Goal: Information Seeking & Learning: Compare options

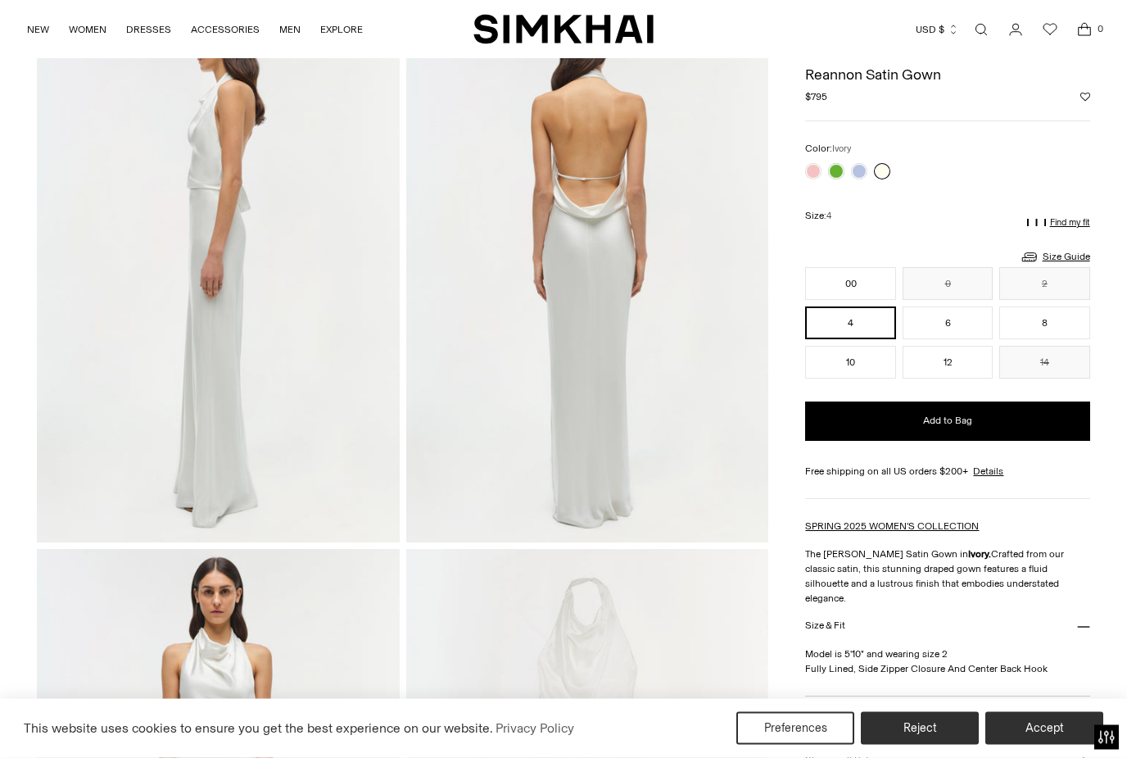
scroll to position [655, 0]
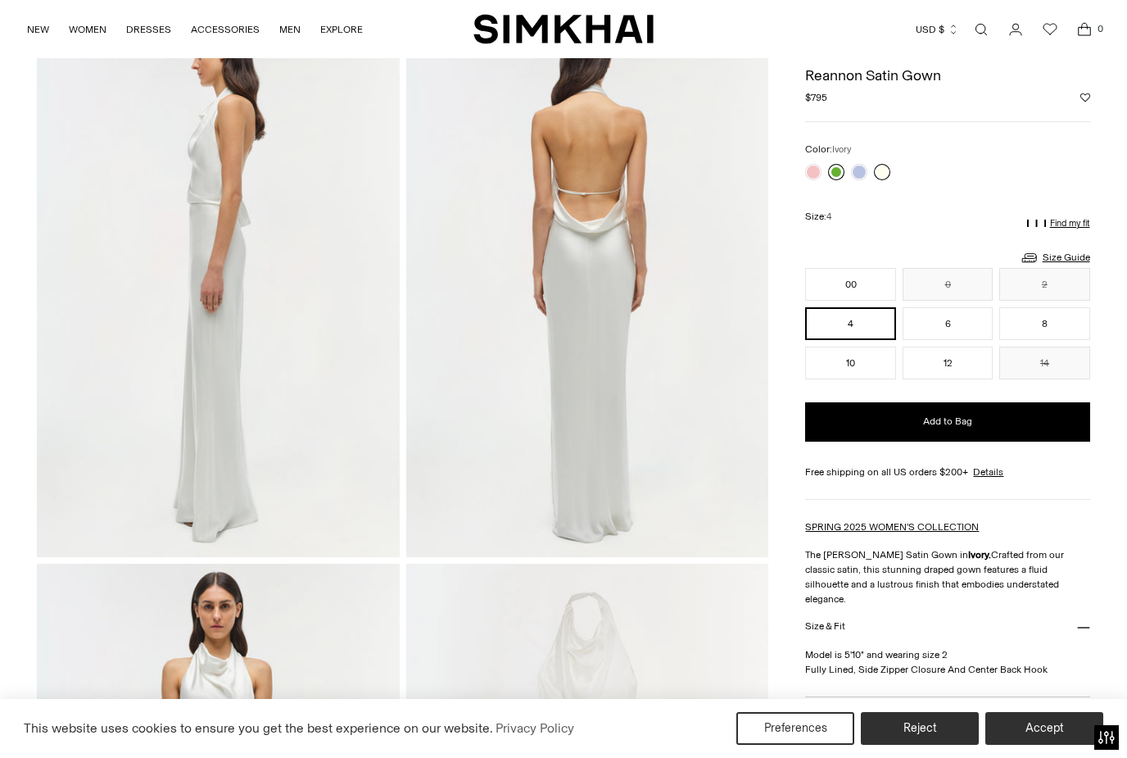
click at [841, 177] on link at bounding box center [836, 172] width 16 height 16
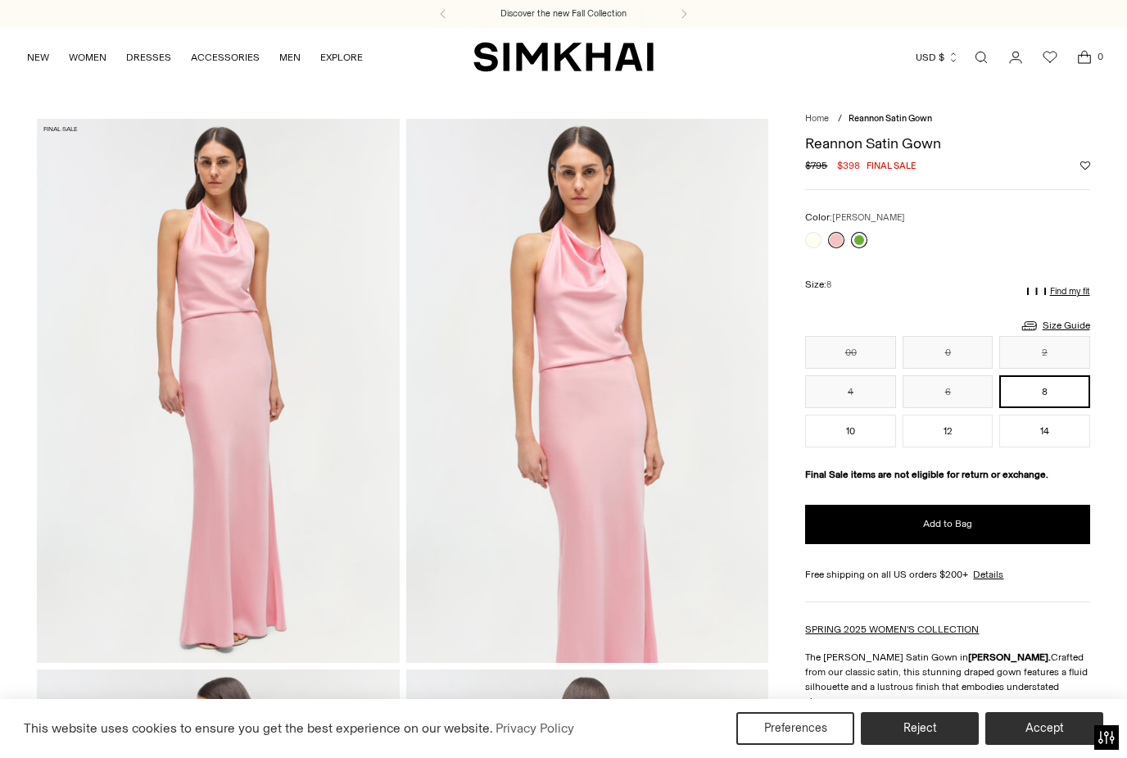
click at [862, 238] on link at bounding box center [859, 240] width 16 height 16
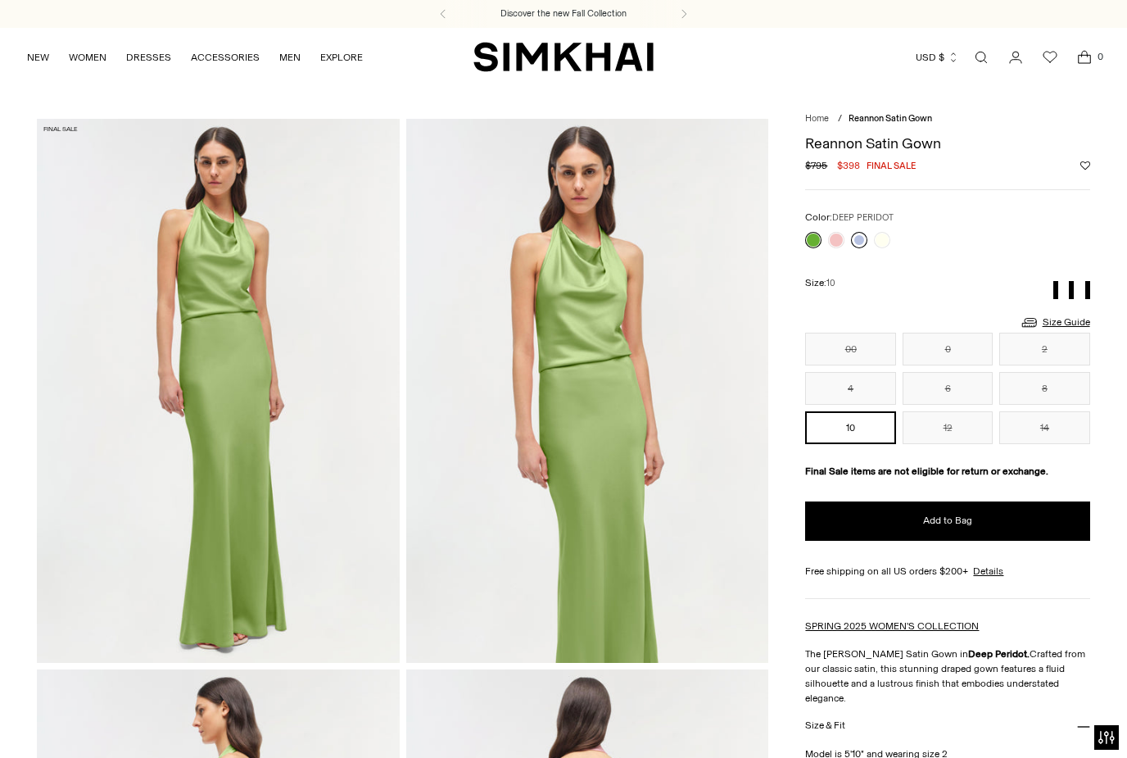
click at [862, 245] on link at bounding box center [859, 240] width 16 height 16
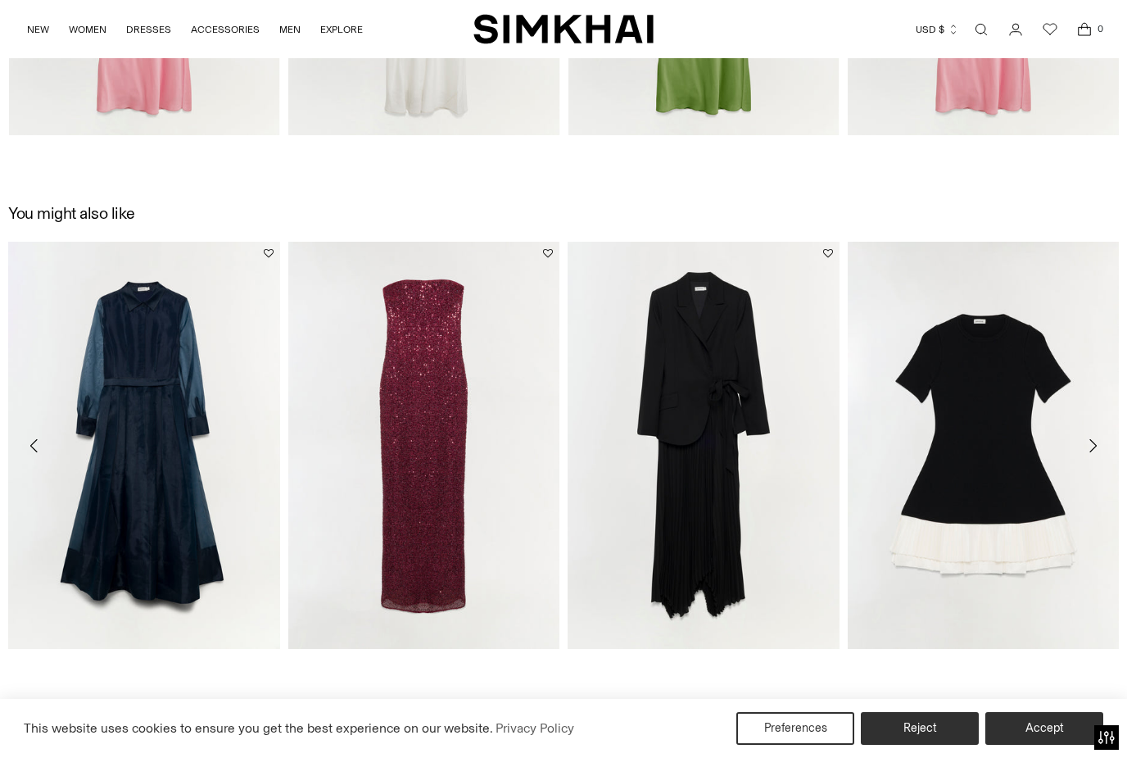
scroll to position [2113, 0]
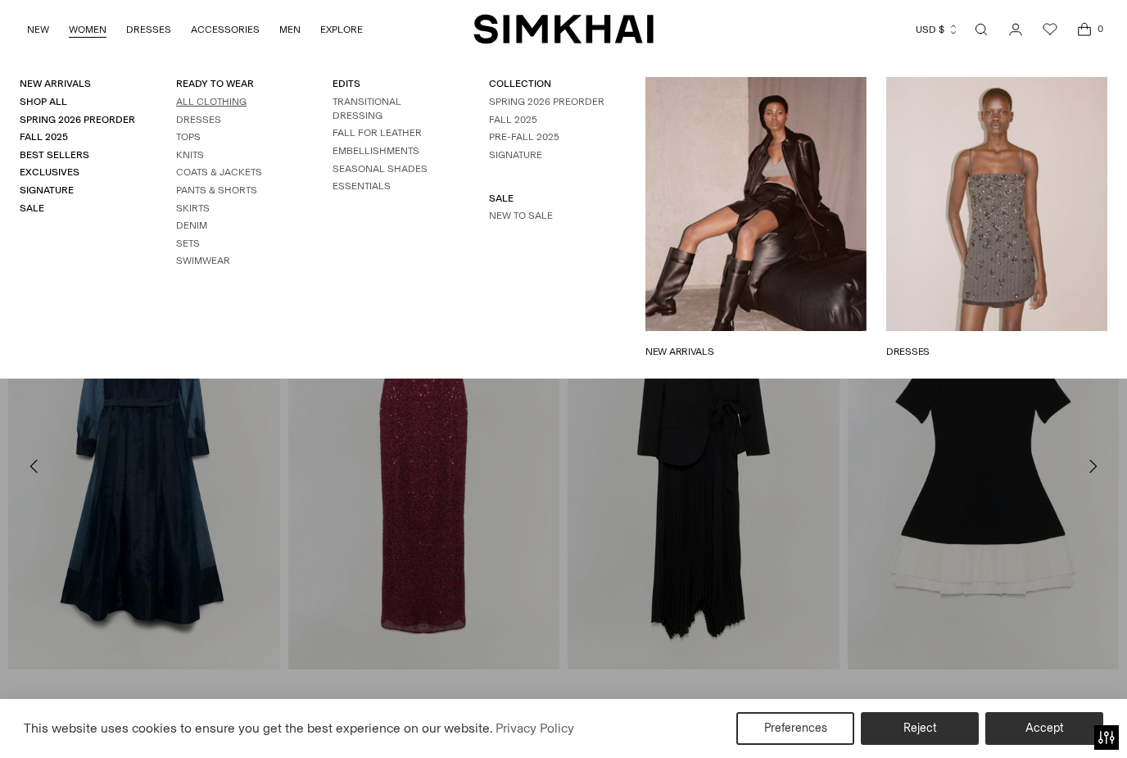
click at [185, 106] on link "All Clothing" at bounding box center [211, 101] width 70 height 11
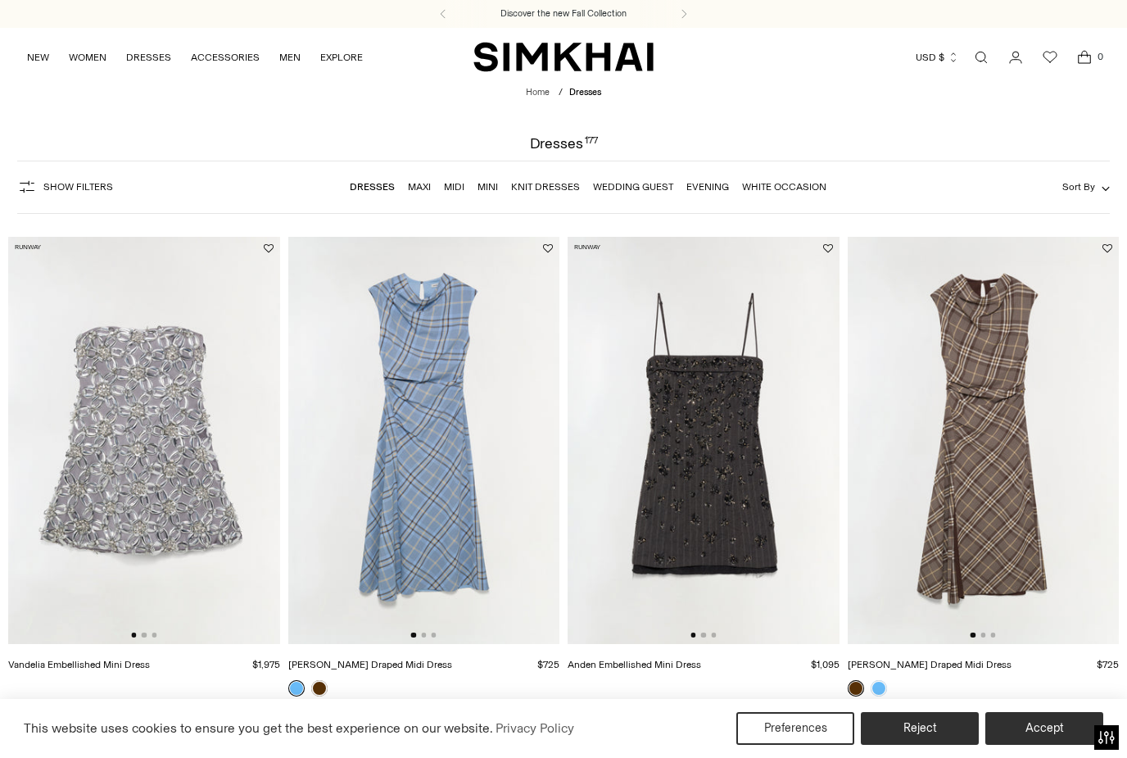
click at [351, 492] on img at bounding box center [424, 440] width 272 height 407
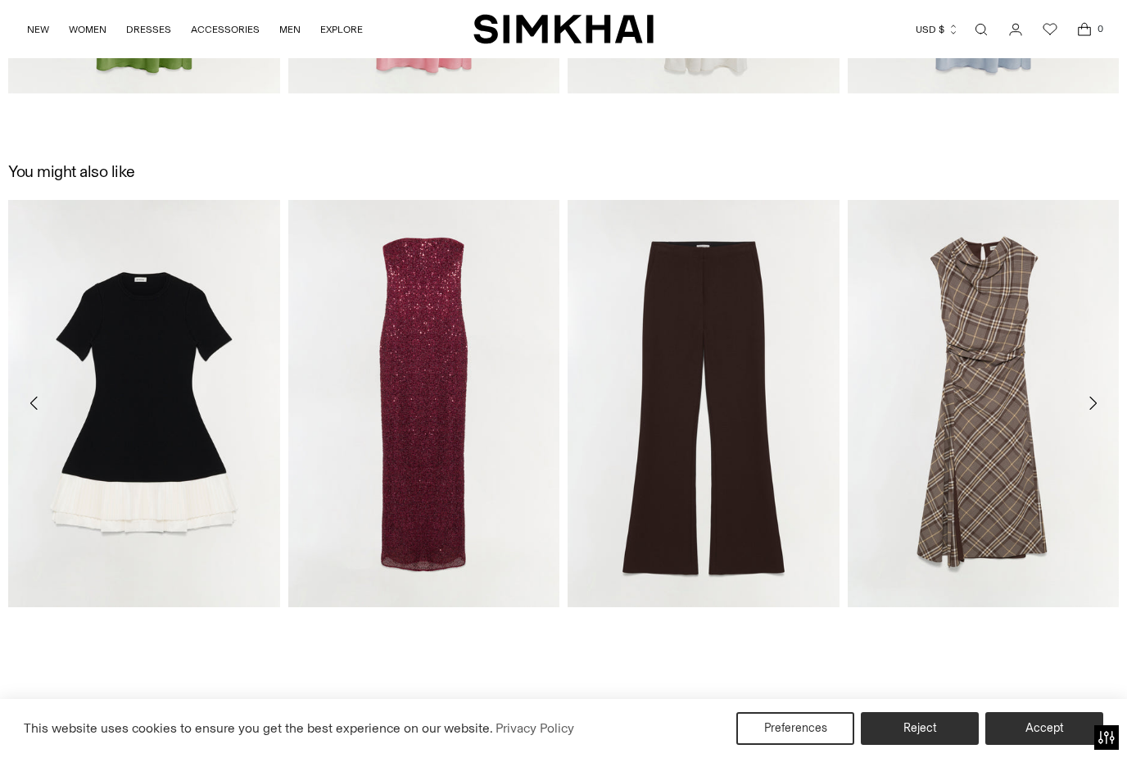
scroll to position [2701, 0]
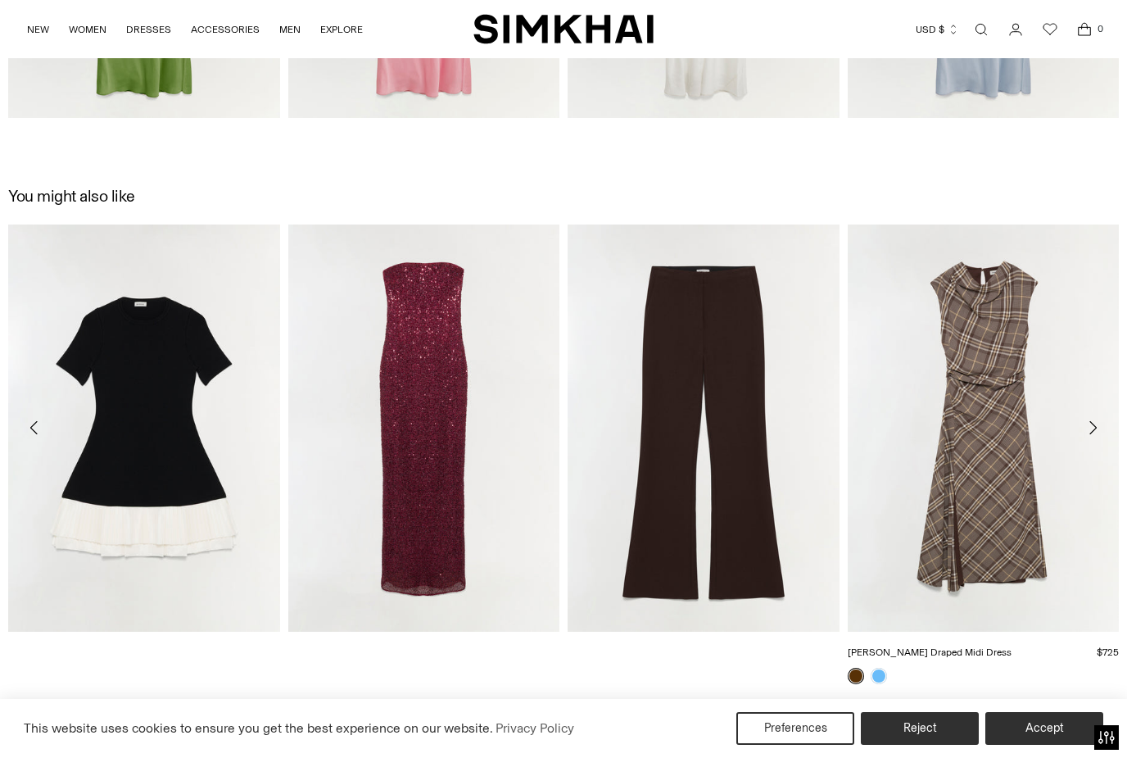
click at [984, 646] on link "[PERSON_NAME] Draped Midi Dress" at bounding box center [930, 651] width 164 height 11
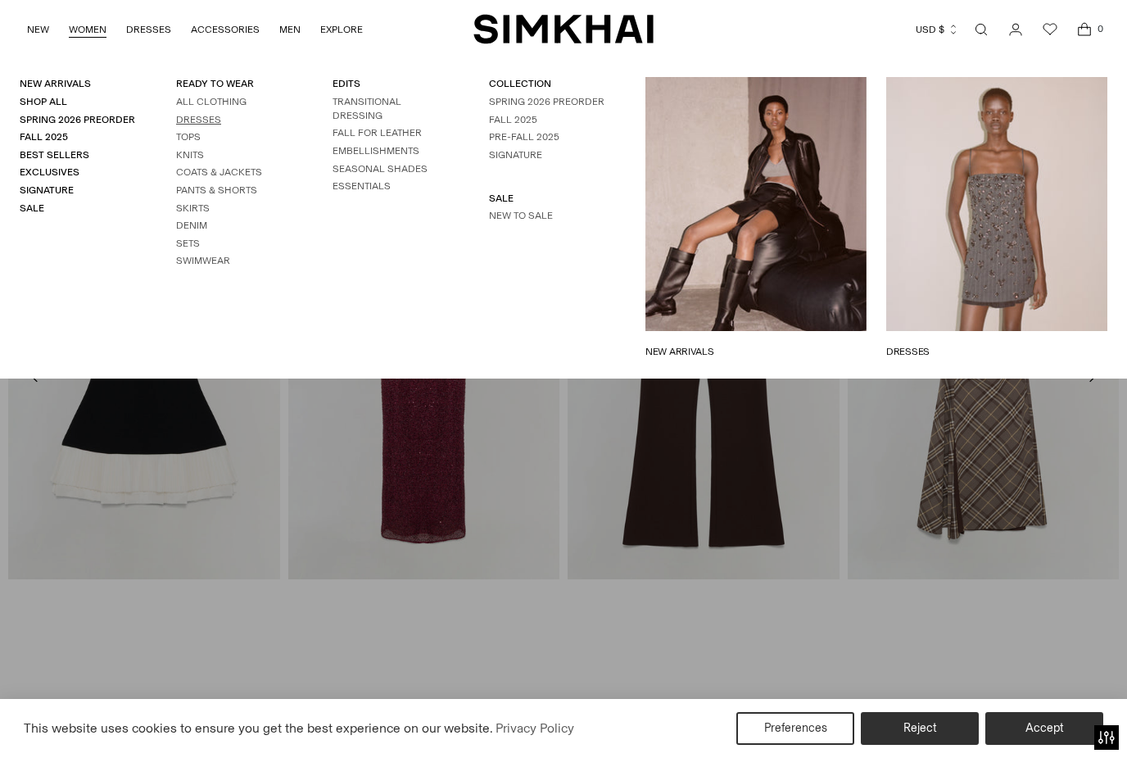
click at [184, 123] on link "Dresses" at bounding box center [198, 119] width 45 height 11
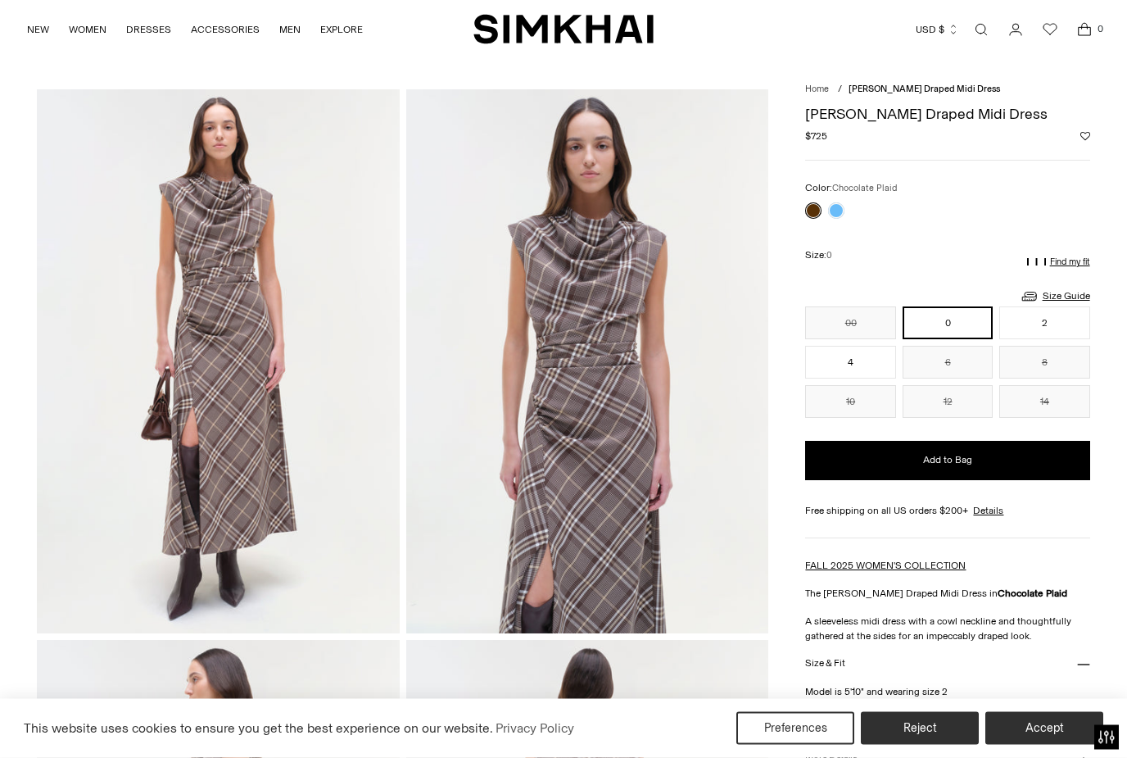
scroll to position [29, 0]
click at [1052, 291] on link "Size Guide" at bounding box center [1055, 296] width 70 height 20
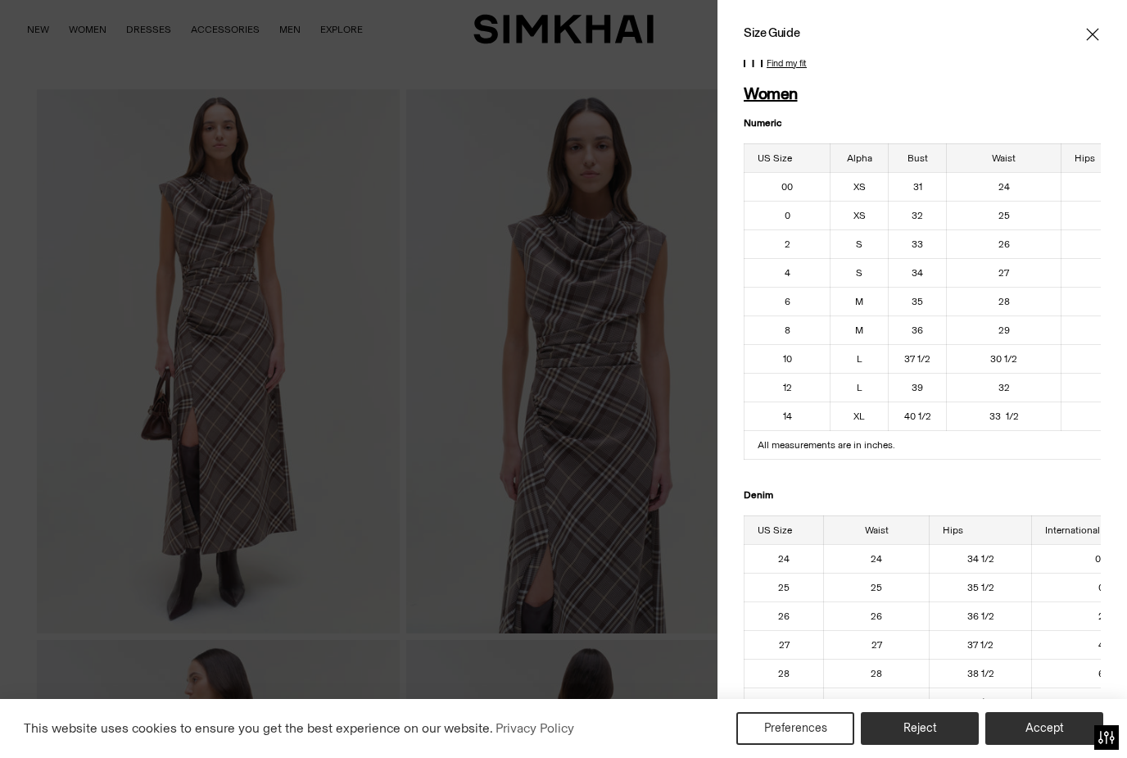
scroll to position [0, 0]
click at [1085, 40] on span "Close" at bounding box center [1093, 34] width 16 height 16
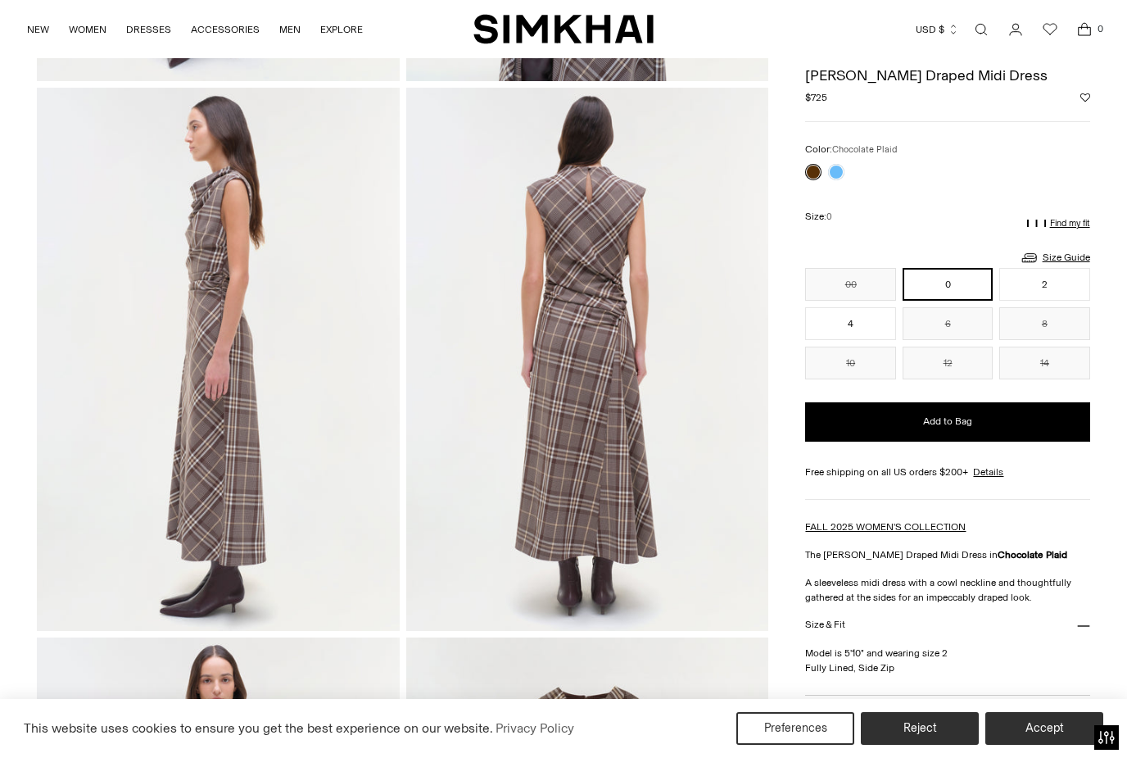
scroll to position [564, 0]
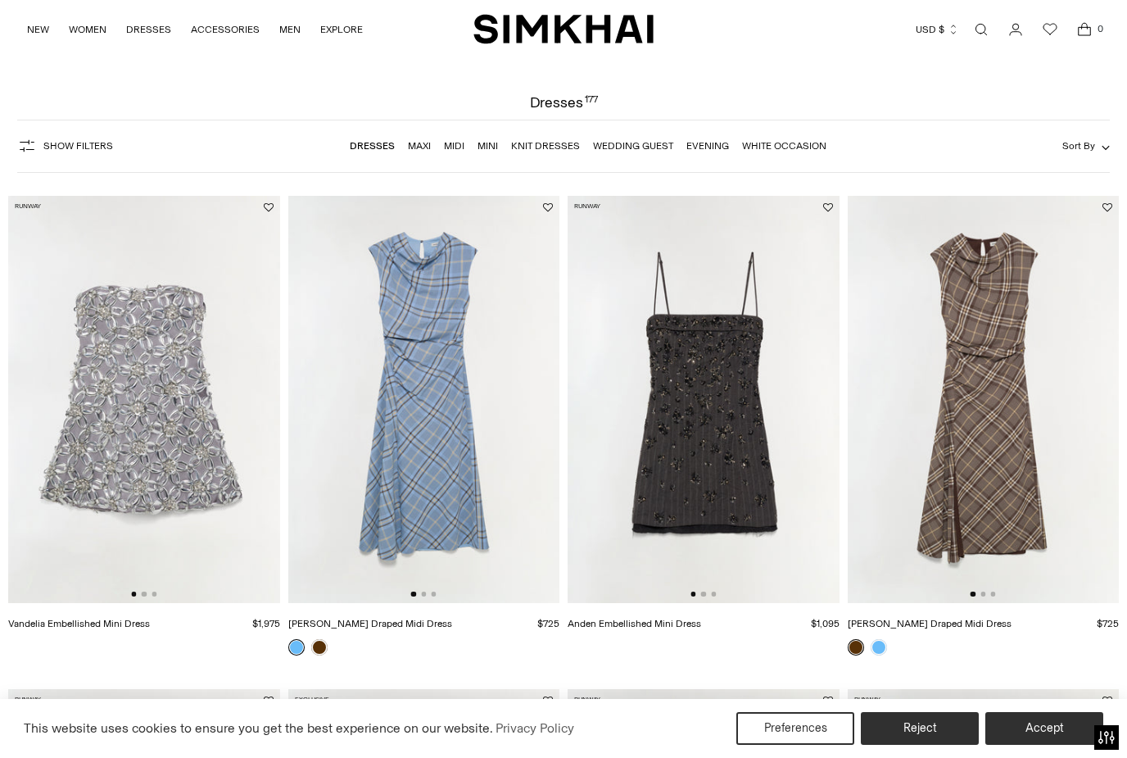
scroll to position [40, 0]
click at [658, 519] on img at bounding box center [704, 400] width 272 height 407
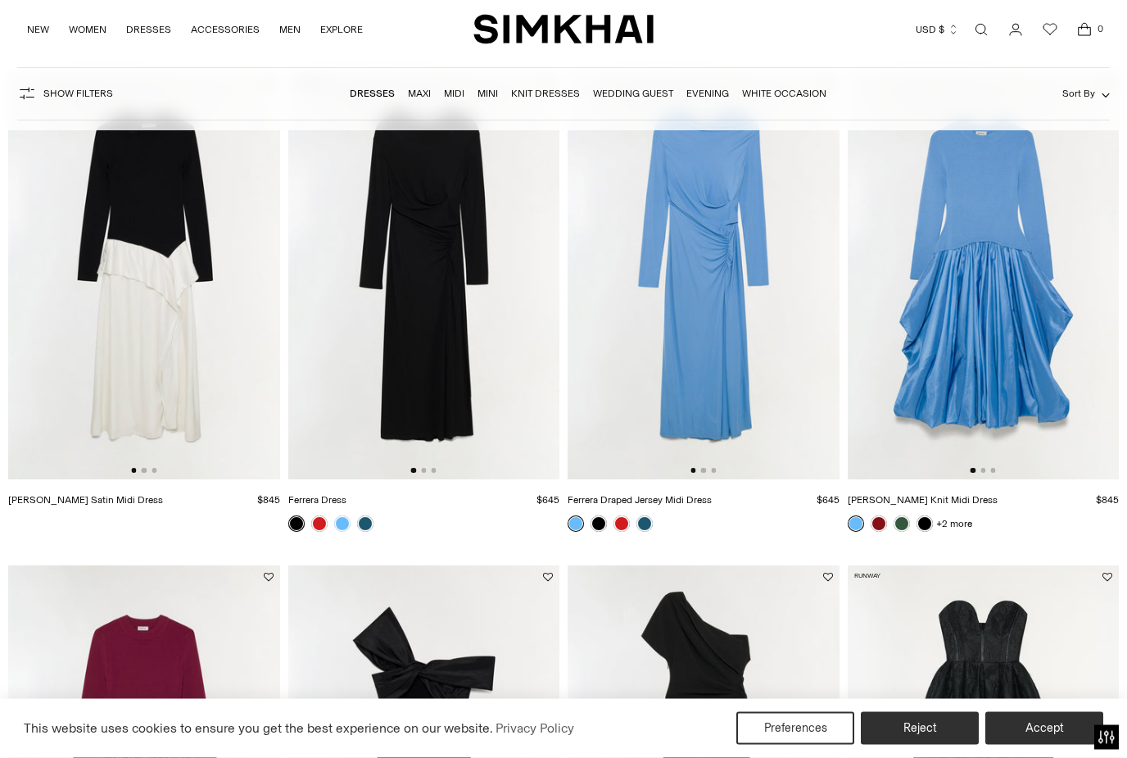
scroll to position [2358, 0]
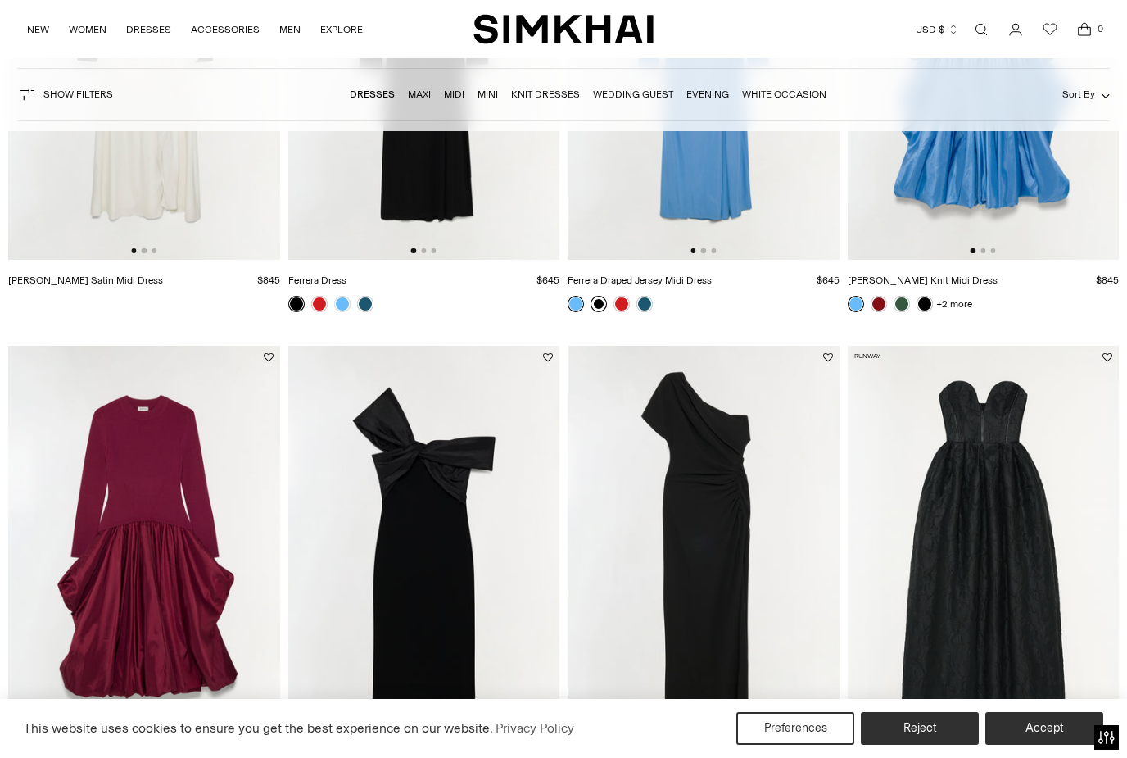
click at [606, 304] on link at bounding box center [599, 304] width 16 height 16
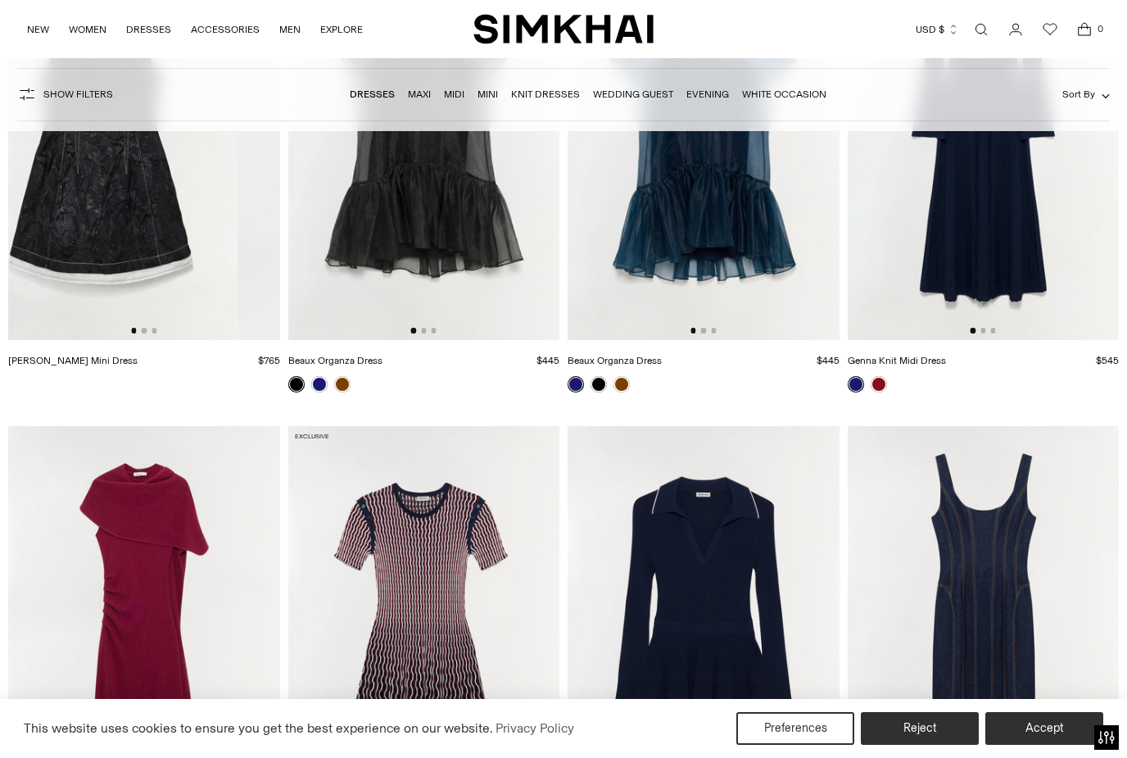
scroll to position [3425, 0]
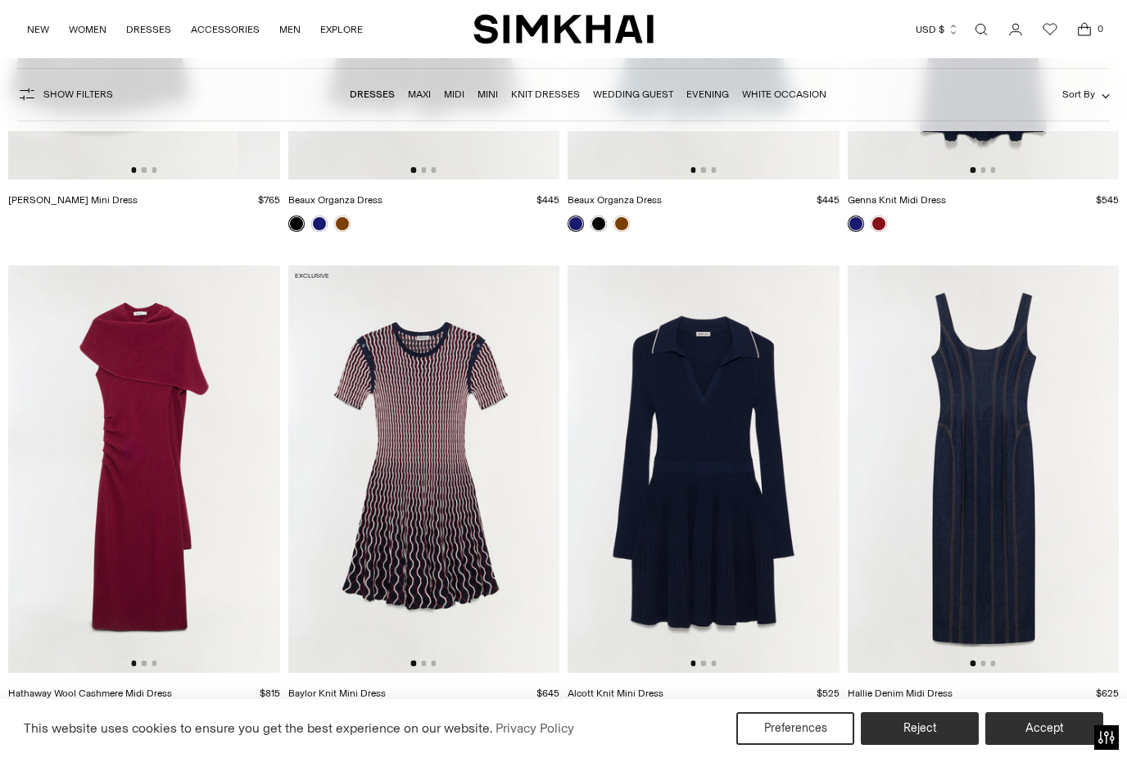
click at [58, 601] on img at bounding box center [144, 468] width 272 height 407
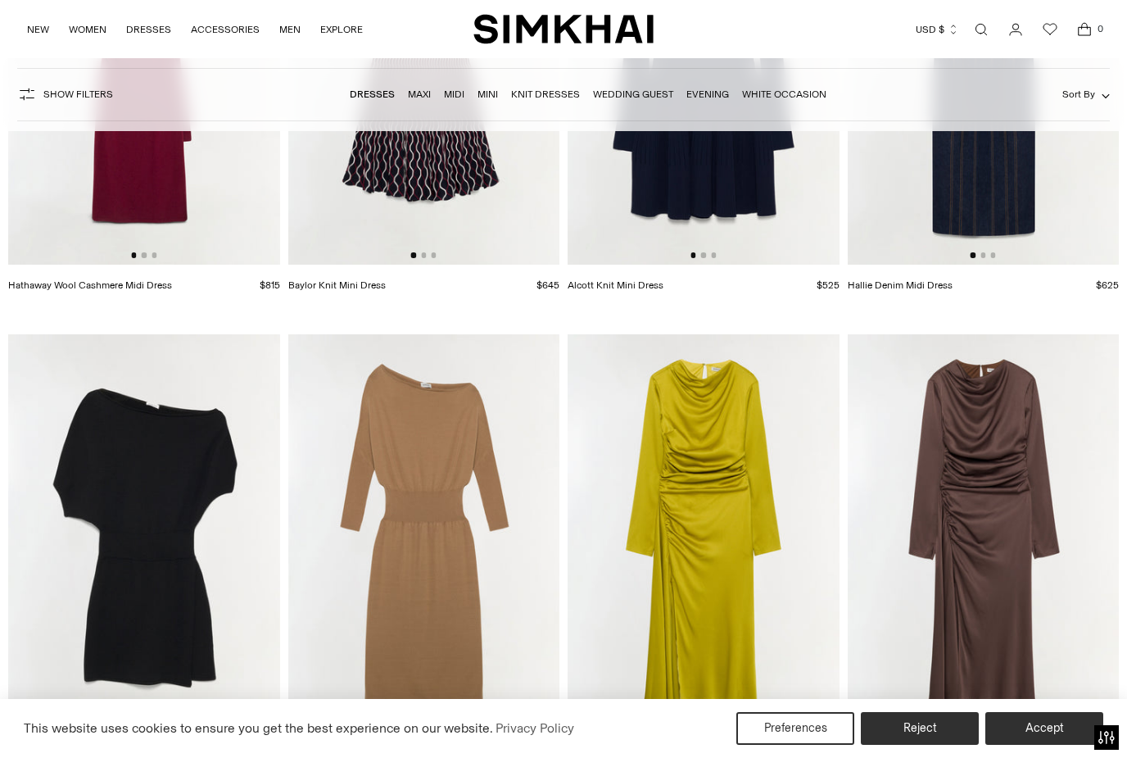
scroll to position [3903, 0]
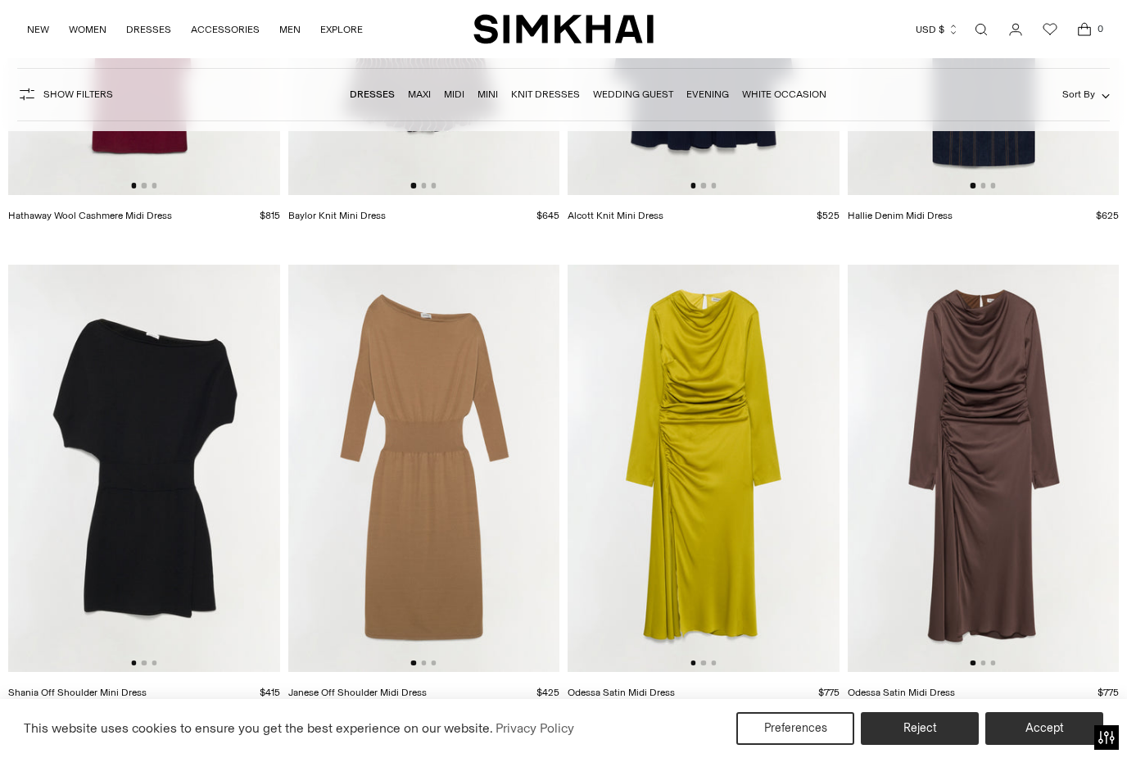
click at [681, 546] on img at bounding box center [704, 468] width 272 height 407
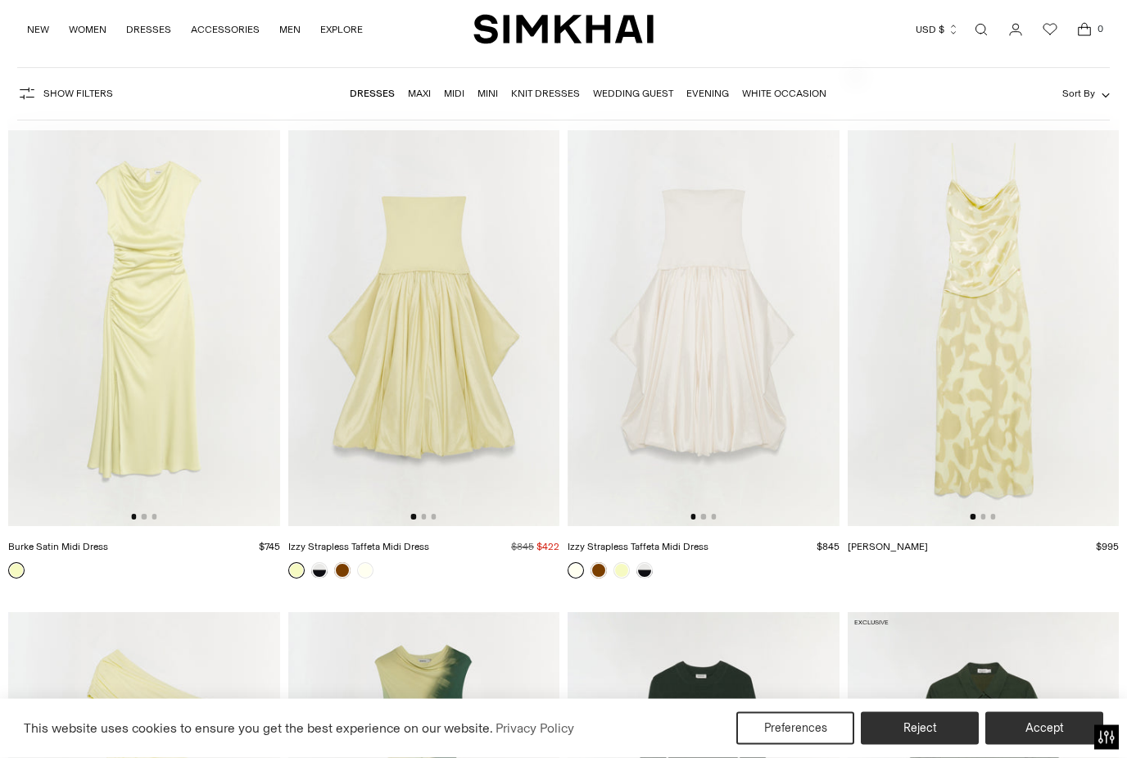
scroll to position [7552, 0]
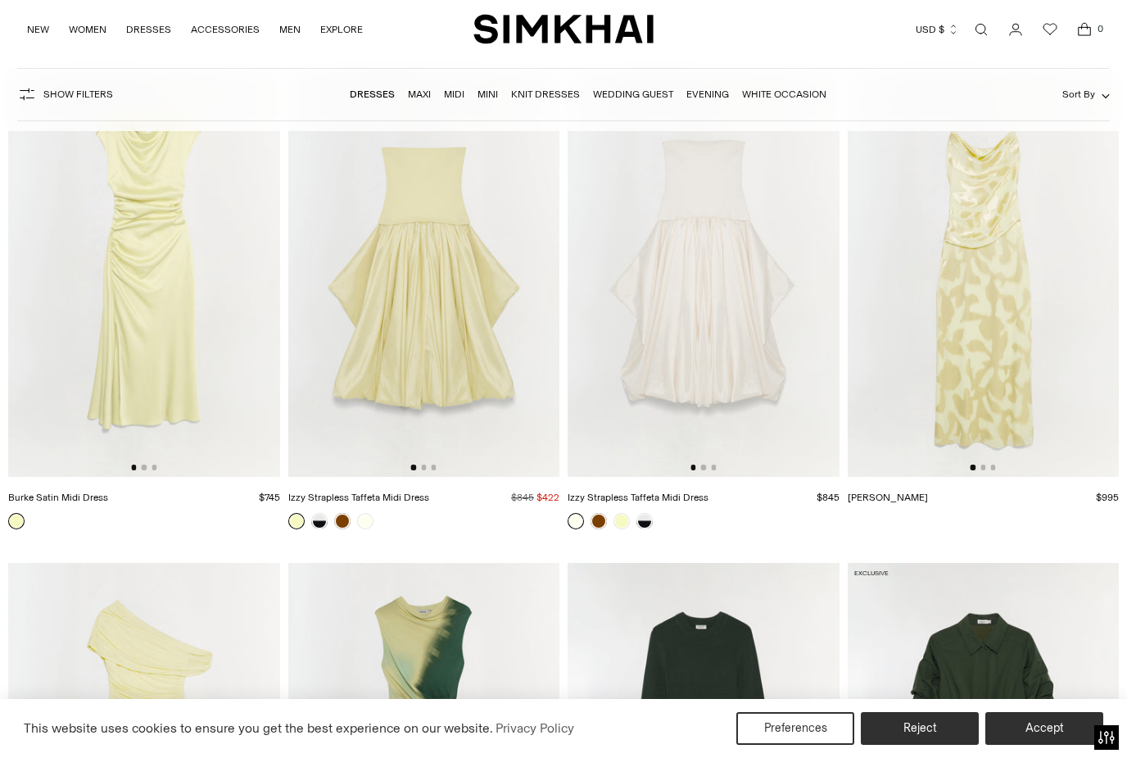
click at [915, 326] on img at bounding box center [984, 273] width 272 height 407
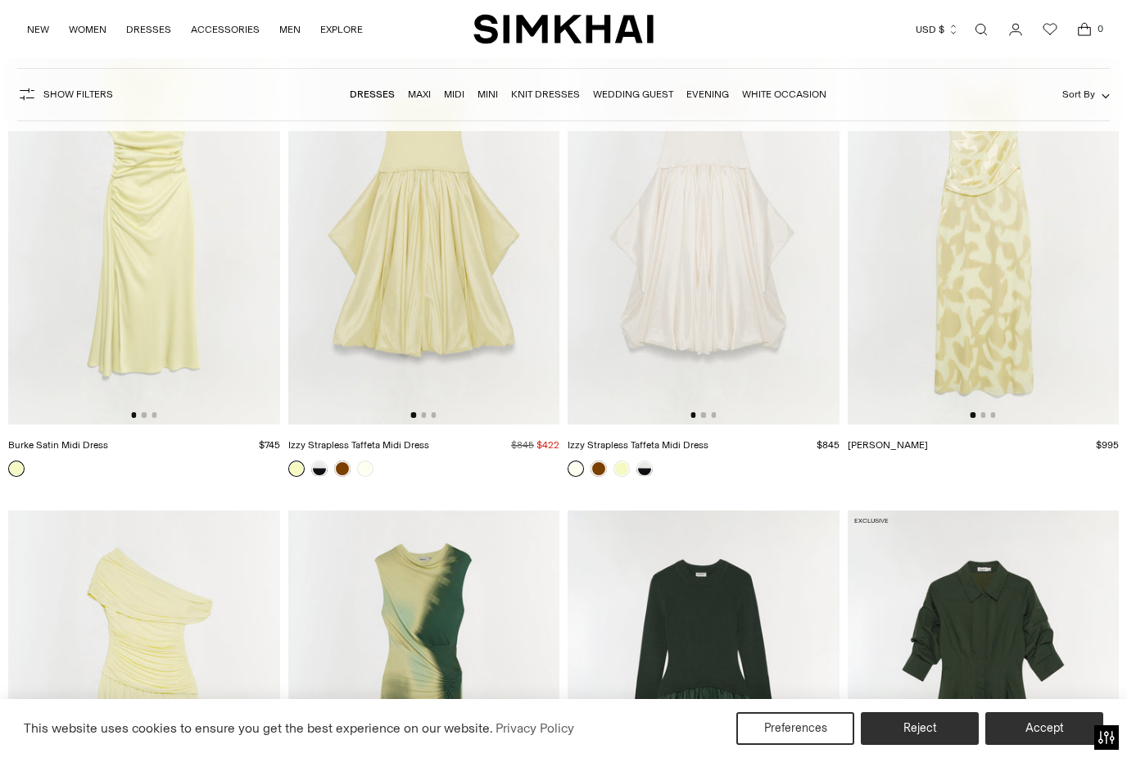
scroll to position [7838, 0]
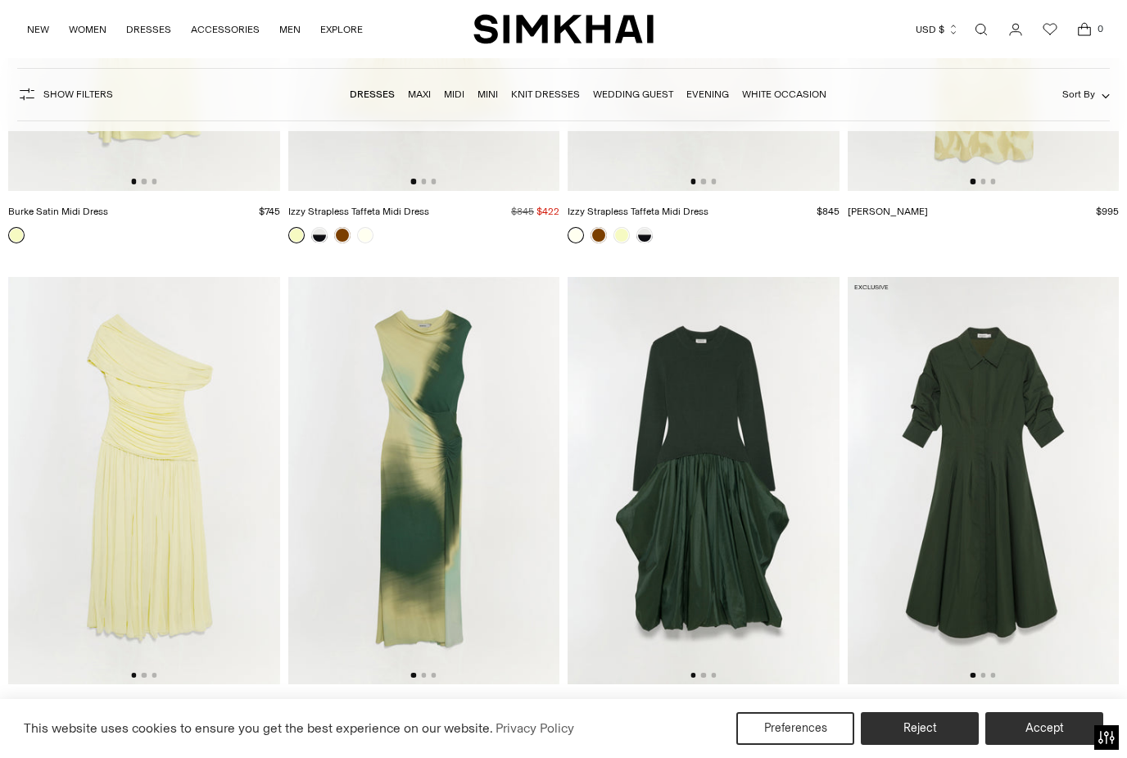
click at [317, 732] on link at bounding box center [319, 728] width 16 height 16
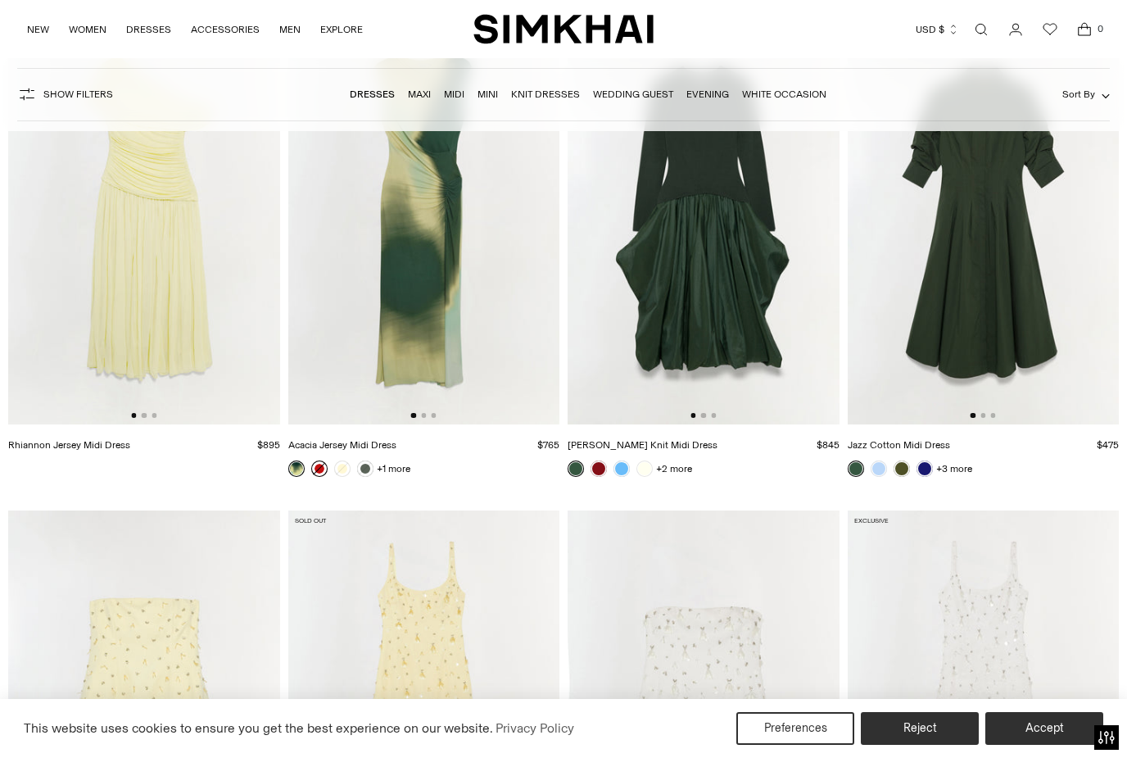
scroll to position [8111, 0]
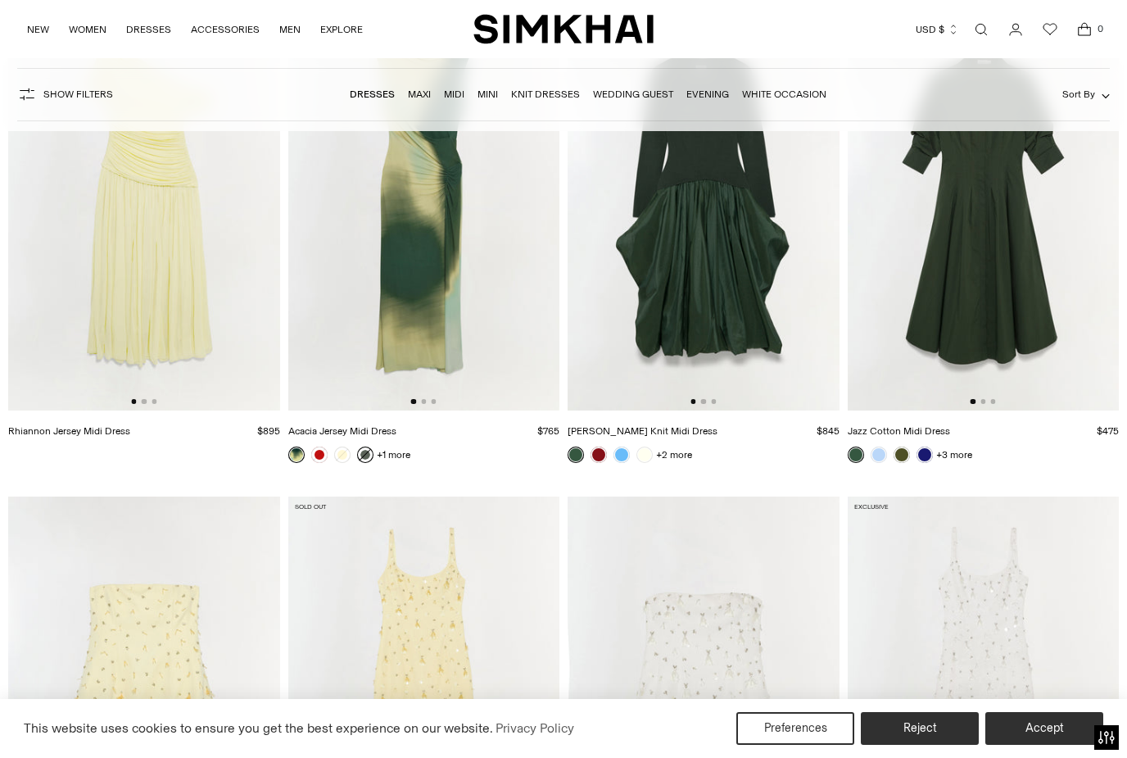
click at [361, 458] on link at bounding box center [365, 454] width 16 height 16
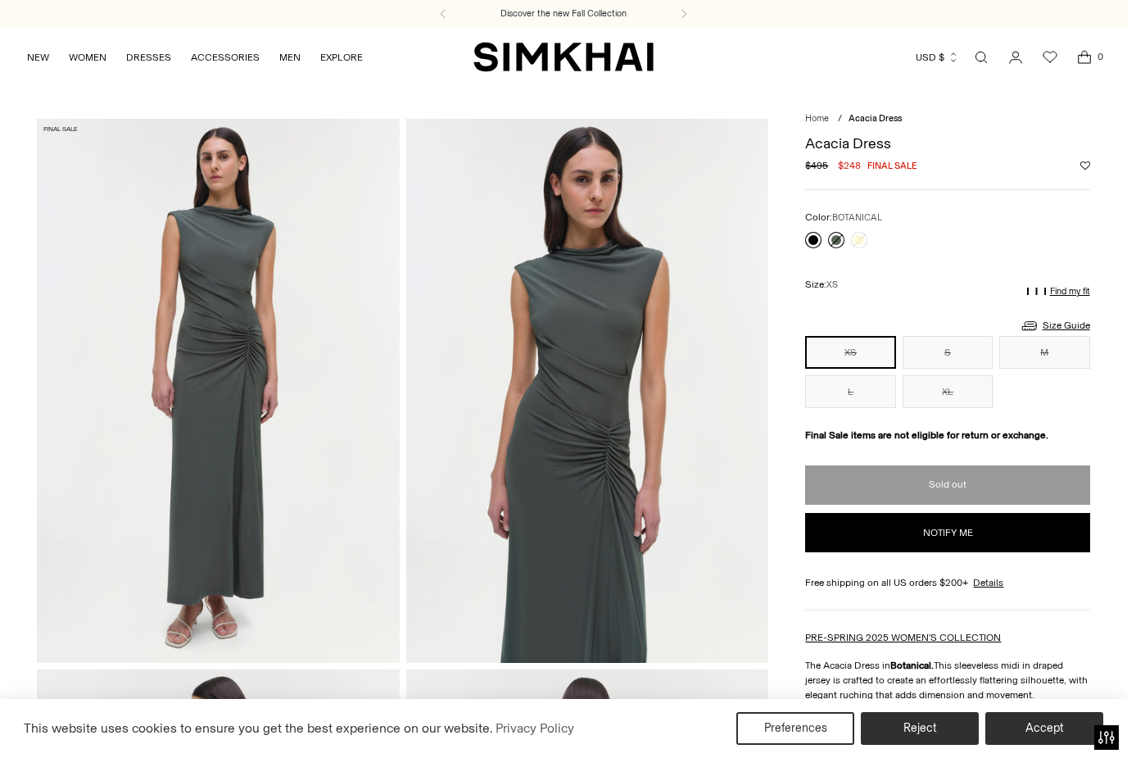
click at [815, 237] on link at bounding box center [813, 240] width 16 height 16
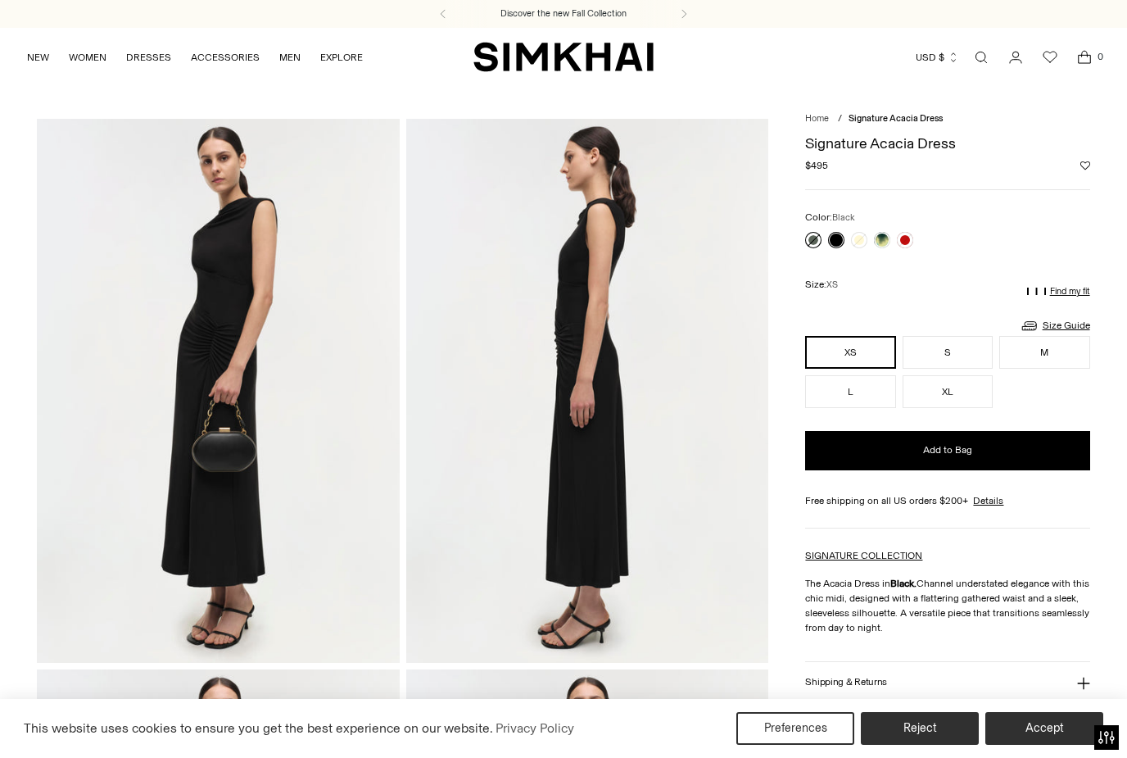
click at [818, 239] on link at bounding box center [813, 240] width 16 height 16
click at [900, 249] on div at bounding box center [859, 240] width 115 height 23
click at [925, 245] on div at bounding box center [947, 240] width 284 height 16
click at [903, 240] on link at bounding box center [905, 240] width 16 height 16
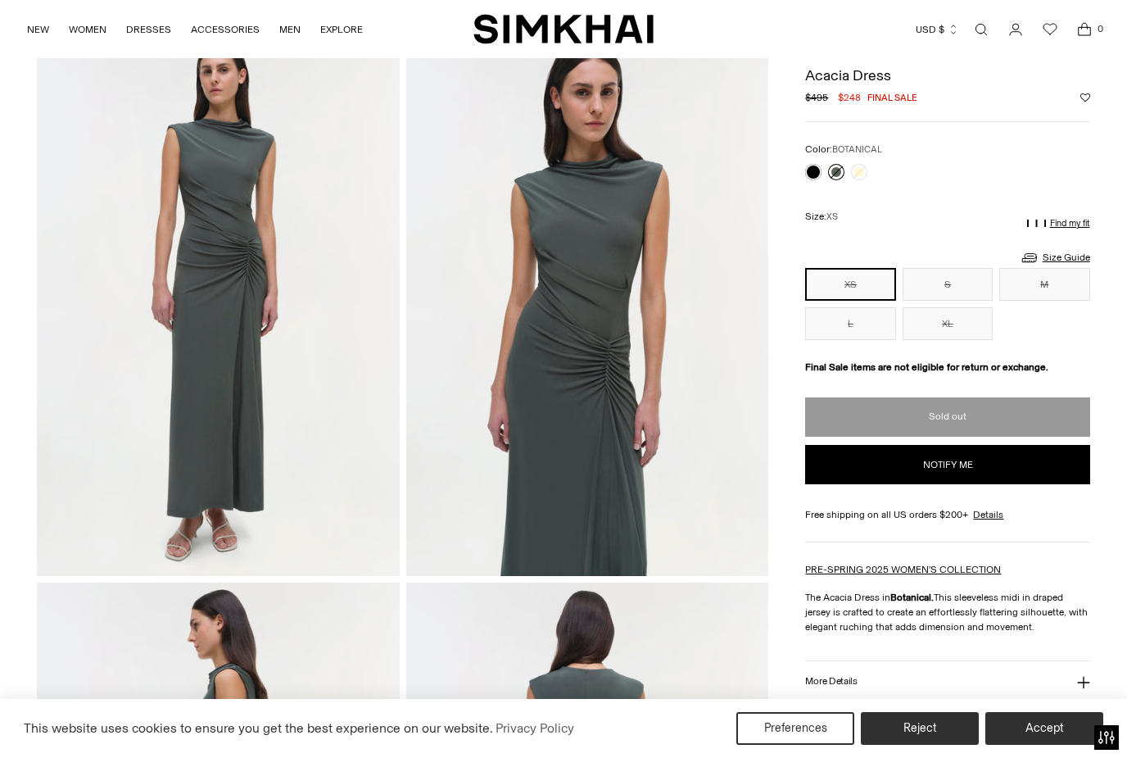
scroll to position [85, 0]
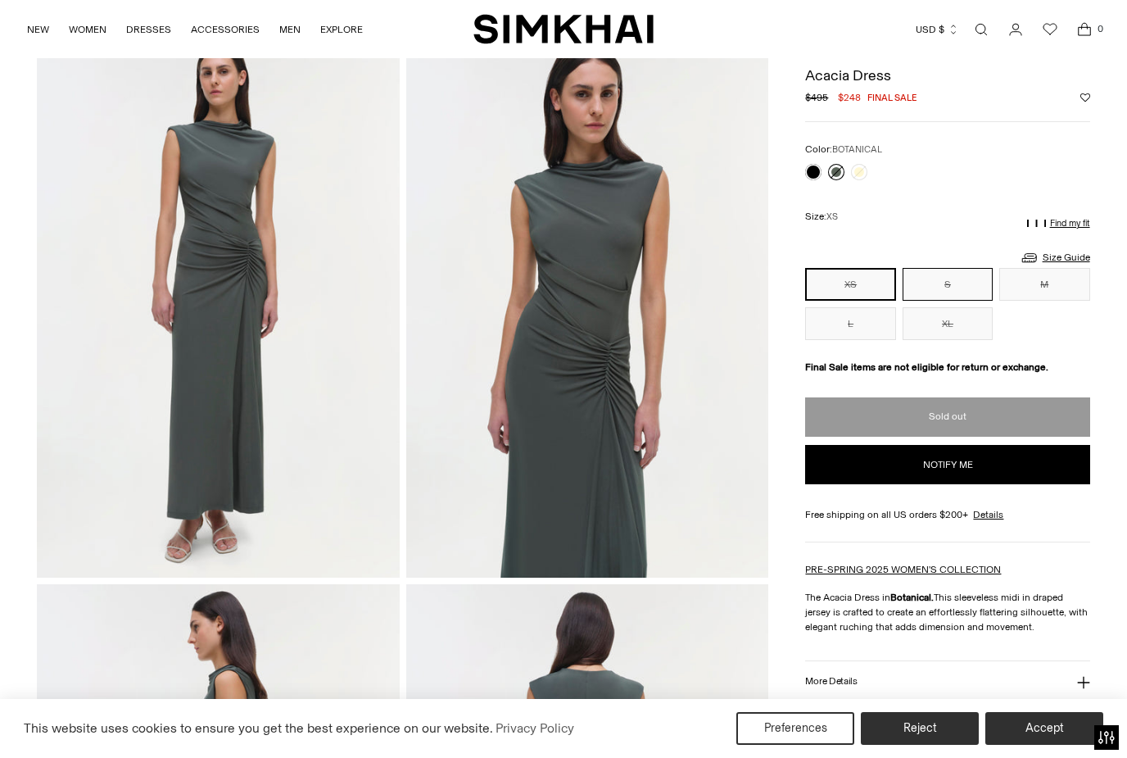
click at [959, 286] on button "S" at bounding box center [948, 284] width 90 height 33
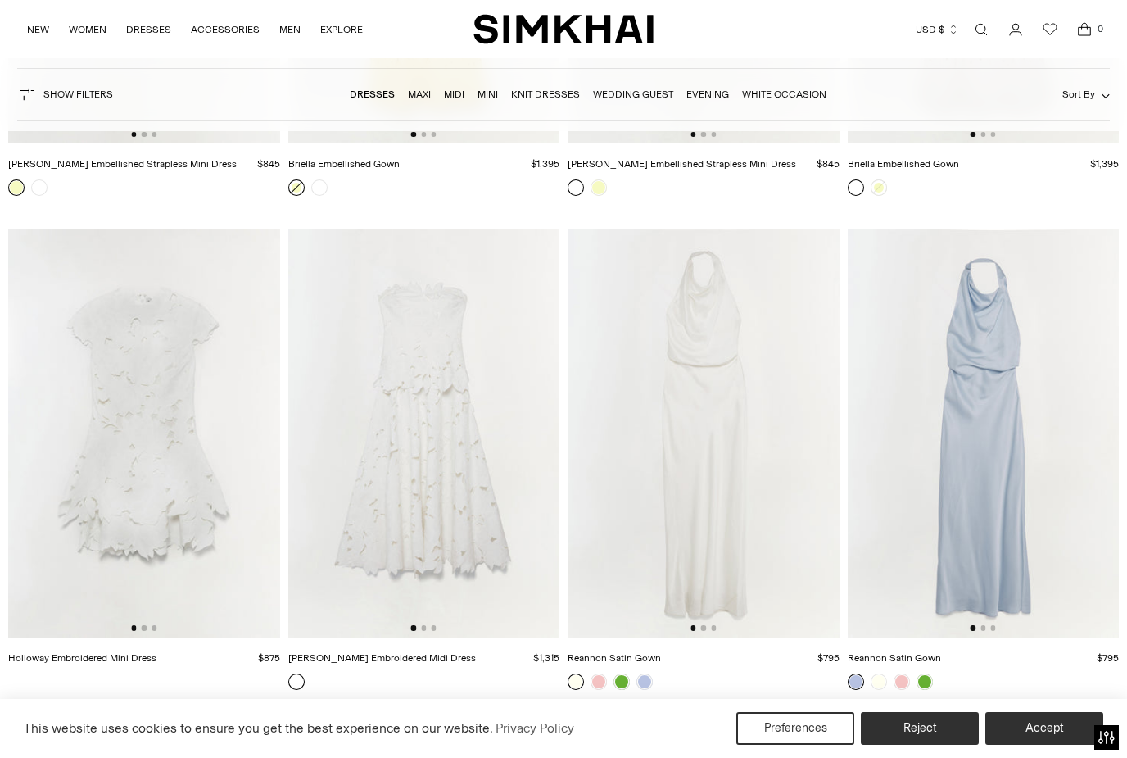
scroll to position [8844, 0]
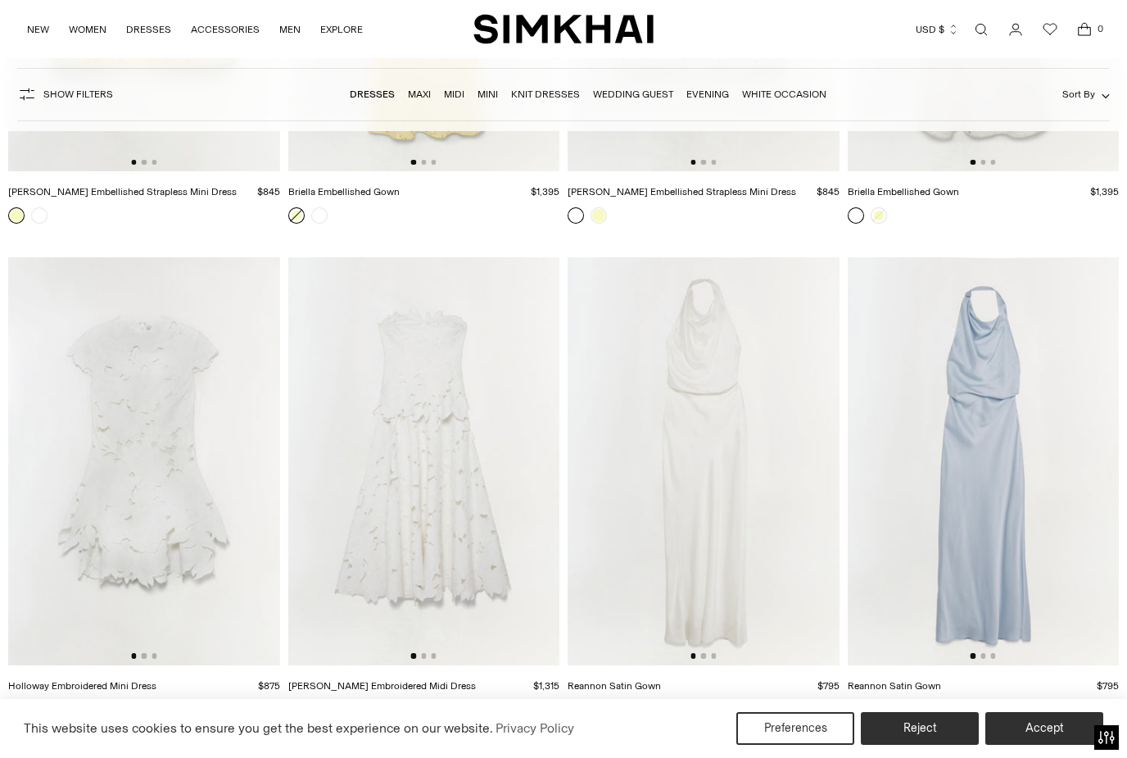
click at [76, 537] on img at bounding box center [144, 460] width 272 height 407
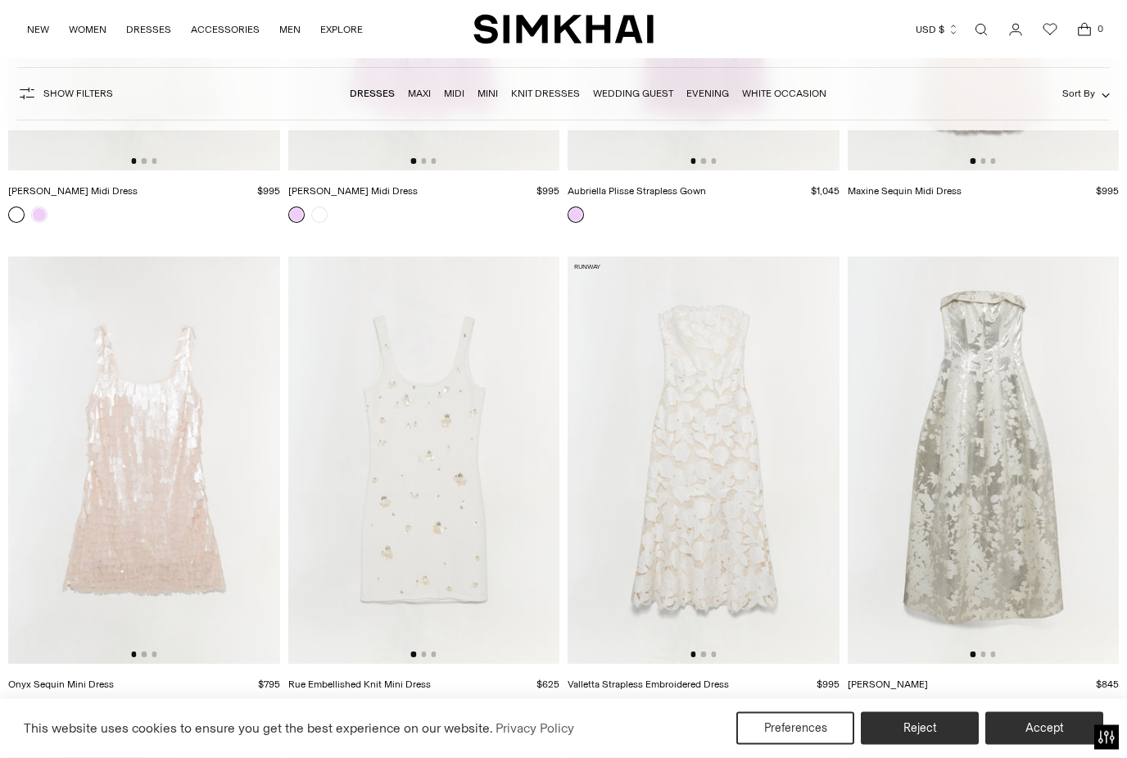
scroll to position [13286, 0]
click at [610, 690] on link "Valletta Strapless Embroidered Dress" at bounding box center [648, 683] width 161 height 11
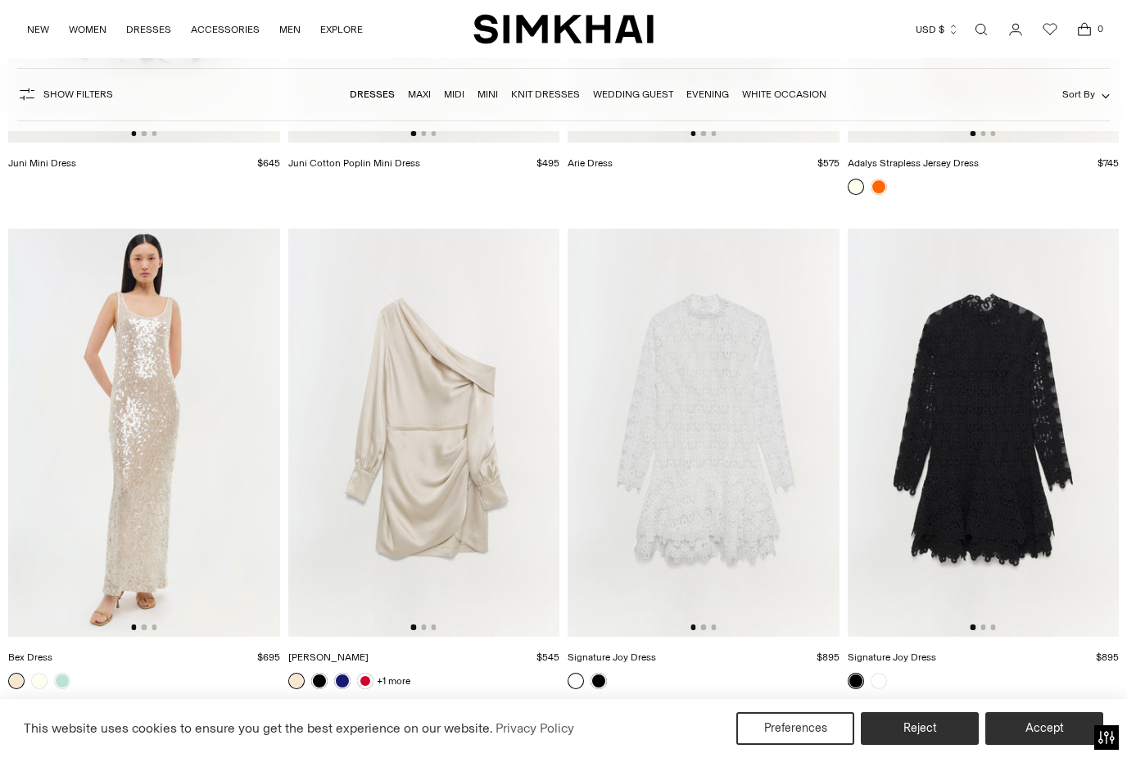
scroll to position [20697, 0]
click at [351, 94] on link "Dresses" at bounding box center [372, 93] width 45 height 11
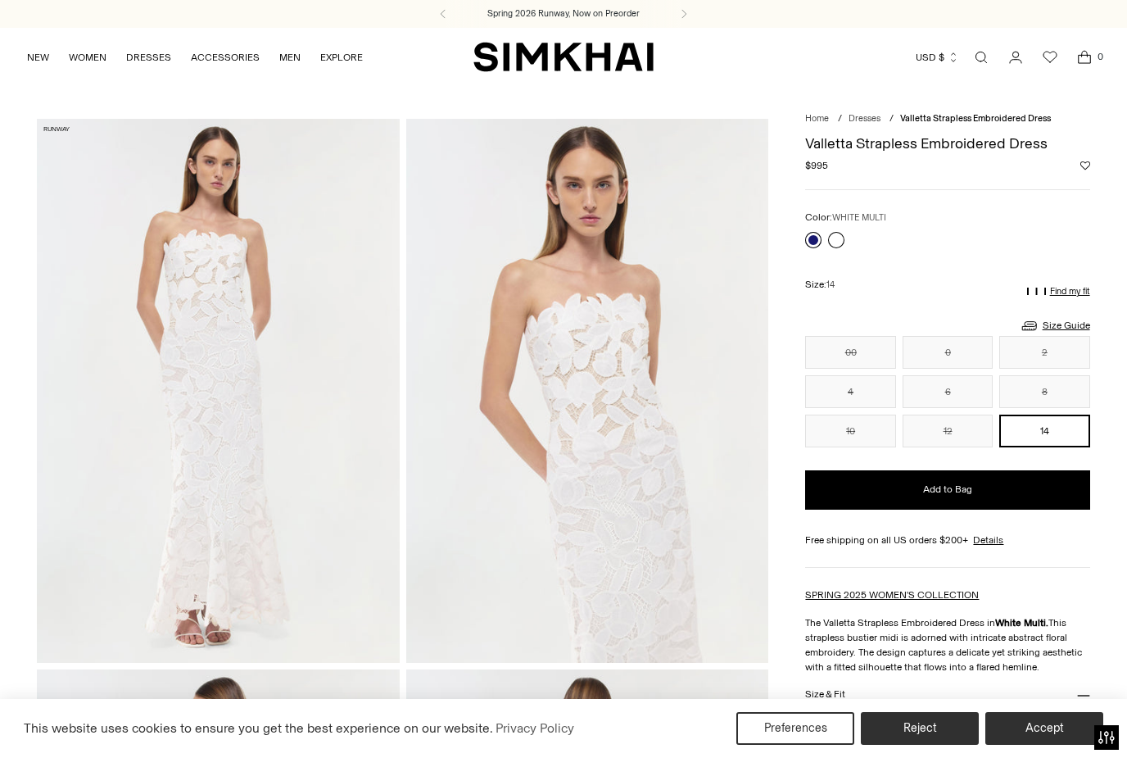
click at [813, 238] on link at bounding box center [813, 240] width 16 height 16
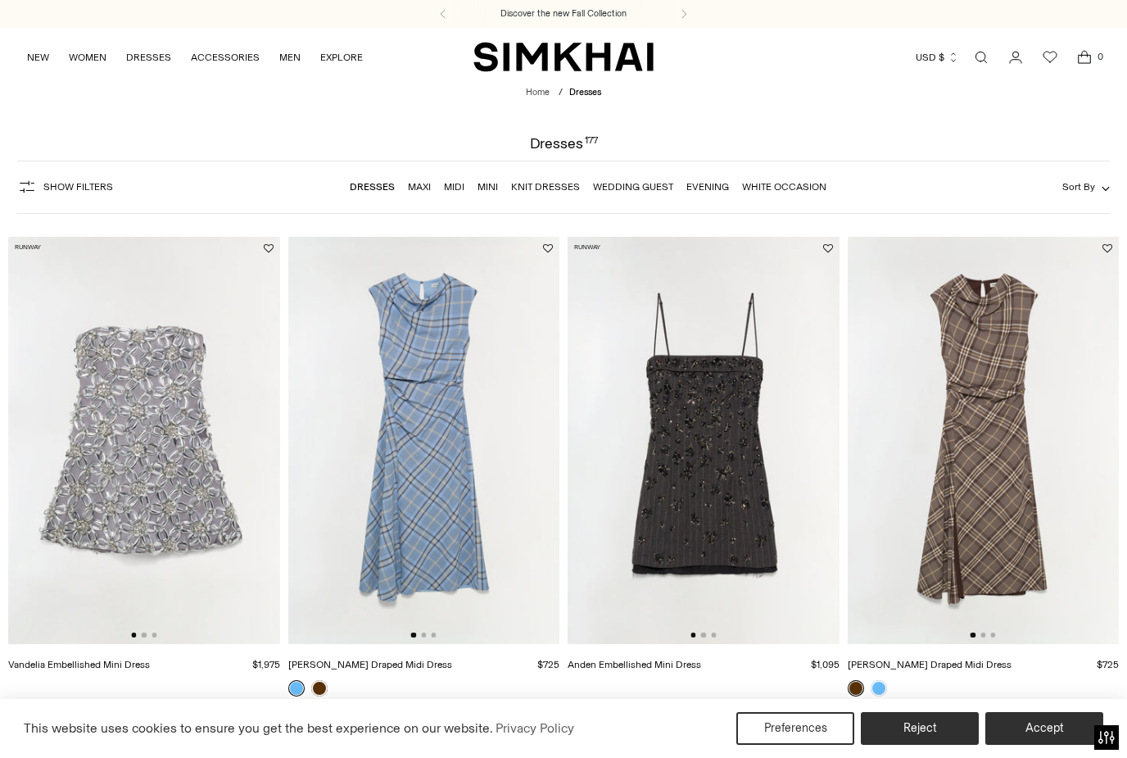
click at [397, 378] on img at bounding box center [424, 440] width 272 height 407
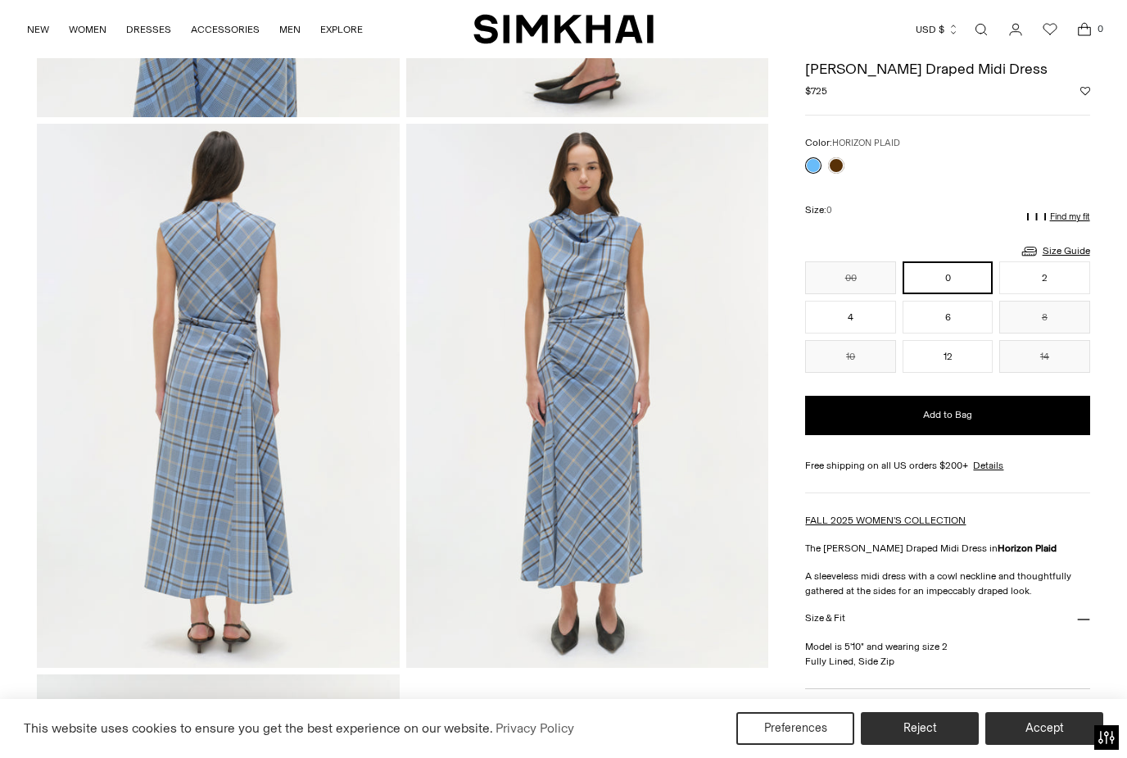
scroll to position [1094, 0]
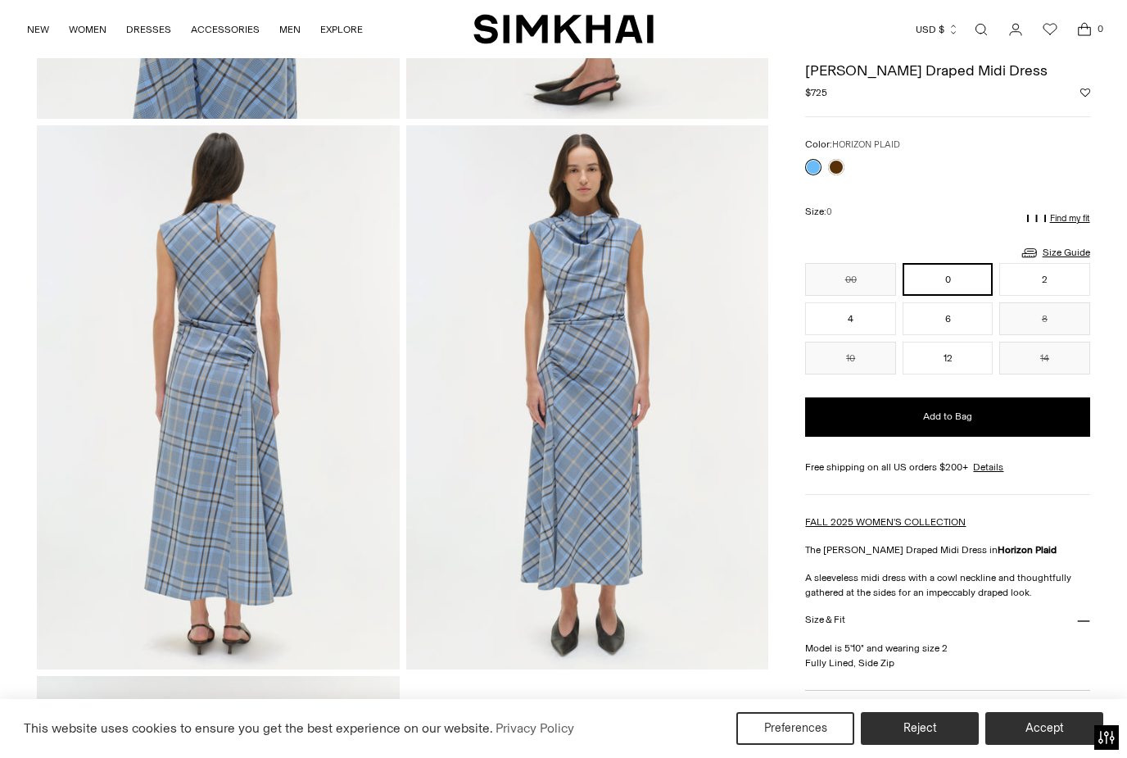
click at [854, 167] on div at bounding box center [947, 167] width 284 height 16
click at [840, 169] on link at bounding box center [836, 167] width 16 height 16
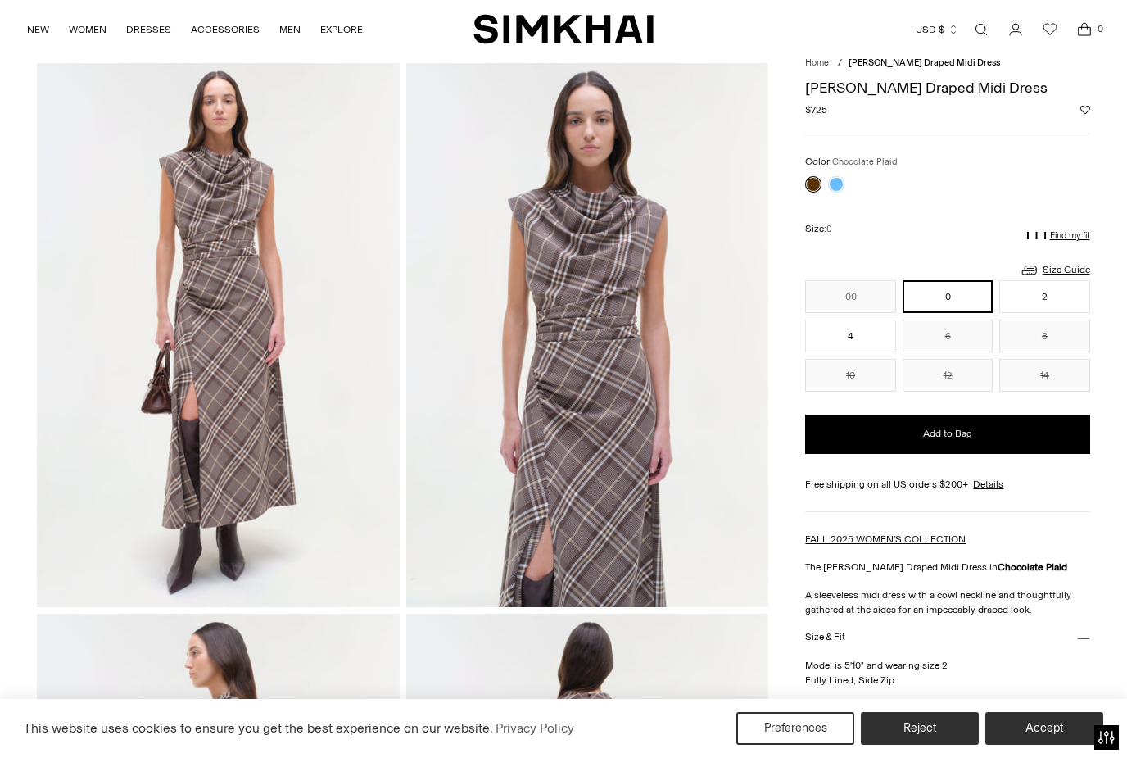
scroll to position [52, 0]
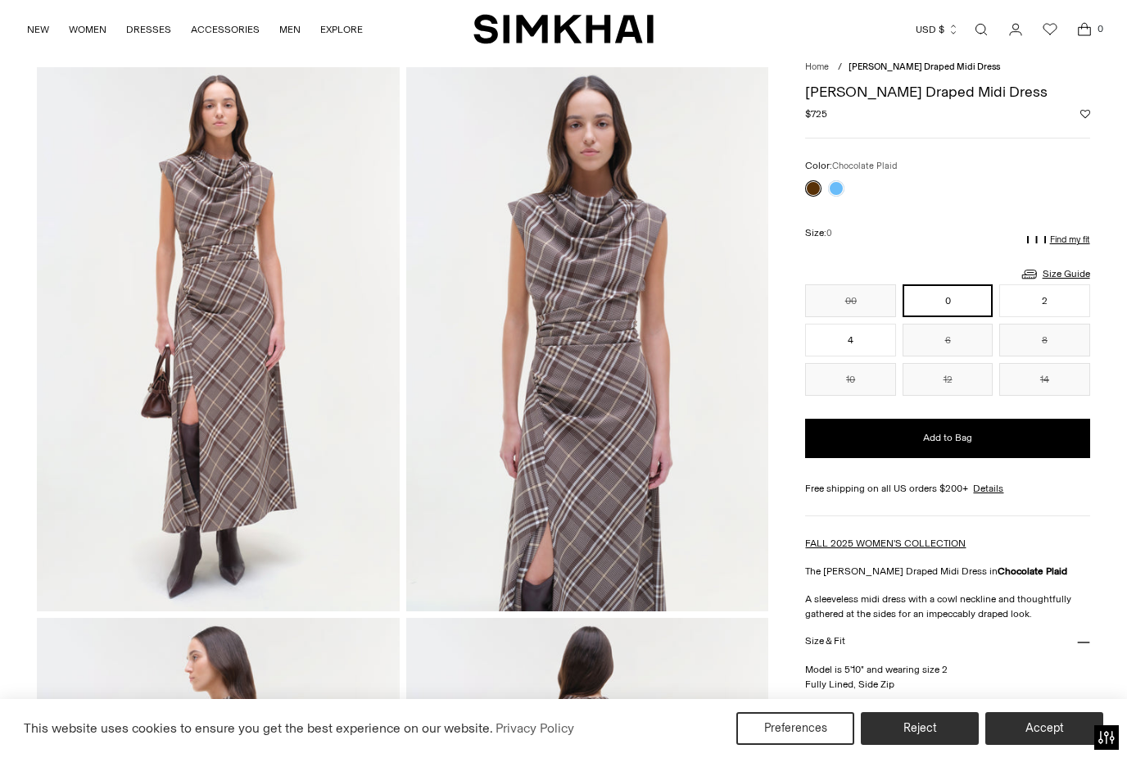
click at [855, 193] on div at bounding box center [947, 188] width 284 height 16
click at [838, 193] on link at bounding box center [836, 188] width 16 height 16
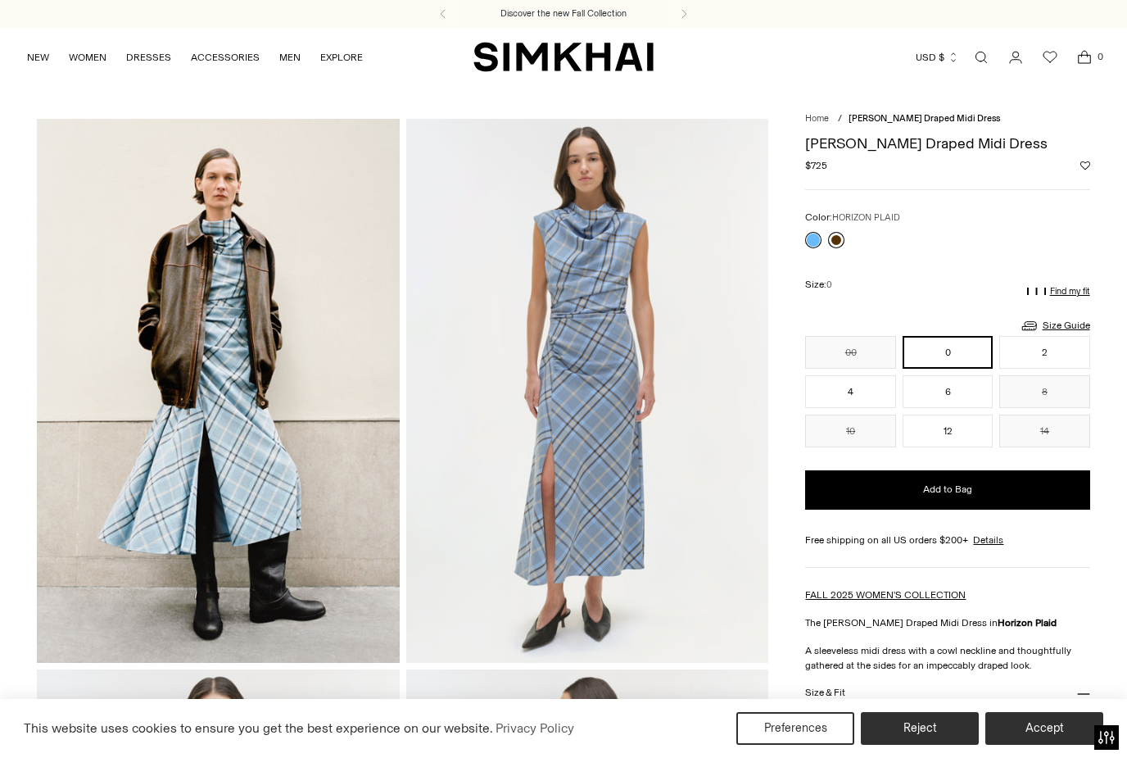
click at [832, 241] on link at bounding box center [836, 240] width 16 height 16
